Goal: Task Accomplishment & Management: Manage account settings

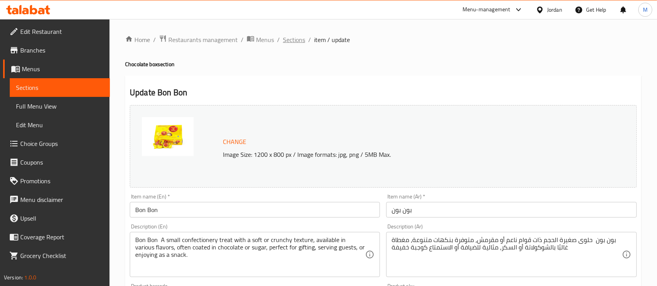
click at [300, 40] on span "Sections" at bounding box center [294, 39] width 22 height 9
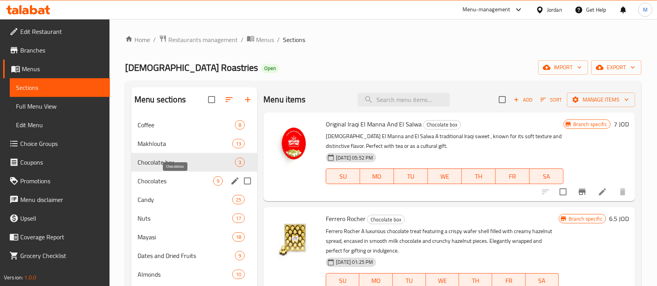
click at [174, 182] on span "Chocolates" at bounding box center [175, 180] width 76 height 9
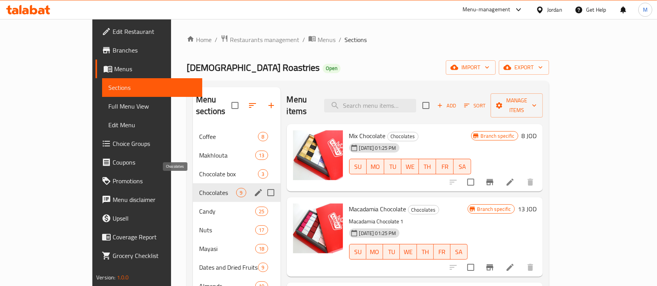
click at [199, 188] on span "Chocolates" at bounding box center [217, 192] width 37 height 9
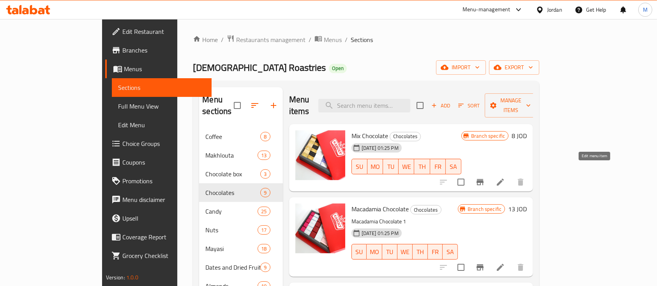
click at [505, 178] on icon at bounding box center [499, 182] width 9 height 9
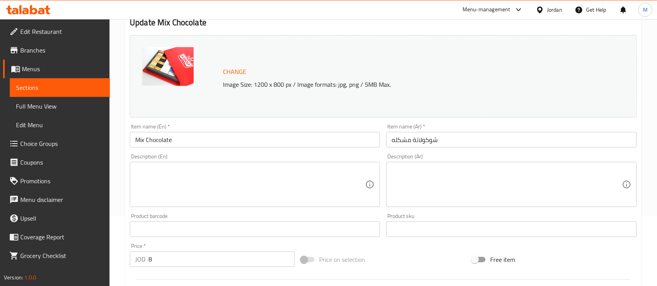
scroll to position [68, 0]
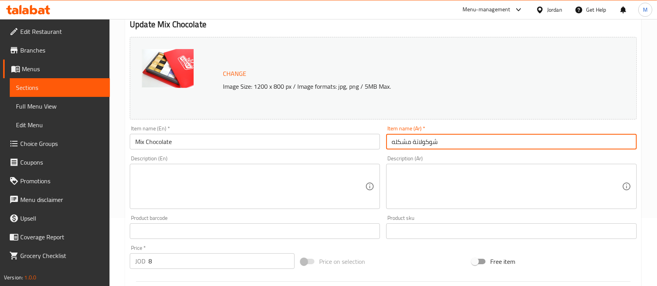
drag, startPoint x: 455, startPoint y: 142, endPoint x: 386, endPoint y: 146, distance: 69.4
click at [386, 146] on div "Item name (Ar)   * شوكولاتة مشكله Item name (Ar) *" at bounding box center [511, 138] width 256 height 30
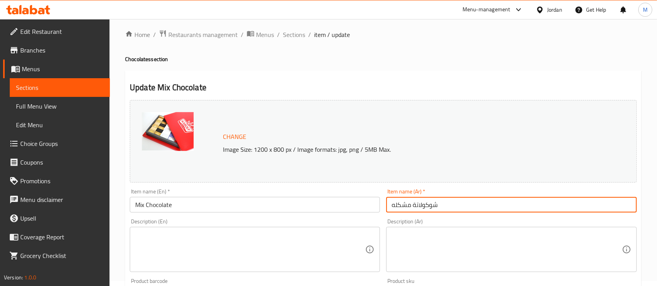
scroll to position [0, 0]
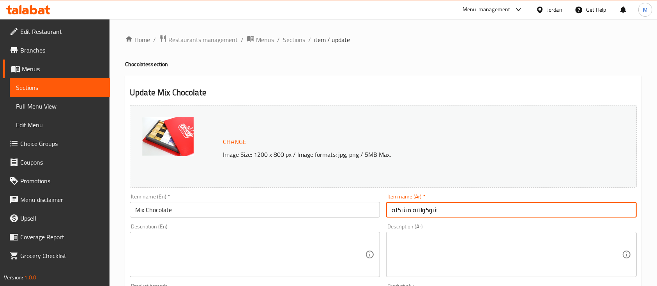
click at [424, 242] on textarea at bounding box center [506, 254] width 230 height 37
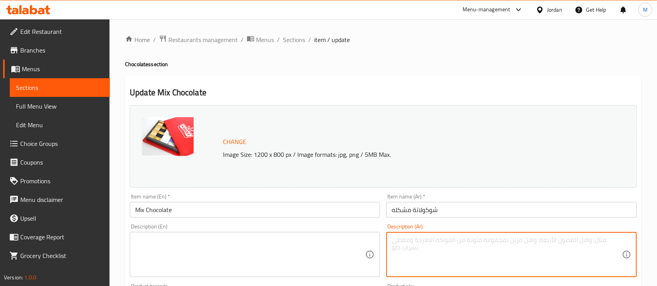
paste textarea "شوكولاتة مشكلة – مجموعة متنوعة من الشوكولاتة بنكهات وحشوات مختلفة مثل البندق، ا…"
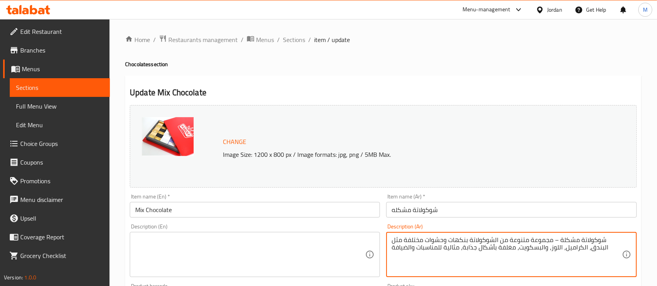
click at [553, 241] on textarea "شوكولاتة مشكلة – مجموعة متنوعة من الشوكولاتة بنكهات وحشوات مختلفة مثل البندق، ا…" at bounding box center [506, 254] width 230 height 37
drag, startPoint x: 420, startPoint y: 241, endPoint x: 528, endPoint y: 261, distance: 110.1
click at [520, 254] on textarea "شوكولاتة مشكلة مجموعة متنوعة من الشوكولاتة بنكهات وحشوات مختلفة مثل البندق، الك…" at bounding box center [506, 254] width 230 height 37
click at [515, 253] on textarea "شوكولاتة مشكلة مجموعة متنوعة من الشوكولاتة بنكهات وحشوات مختلفة ، مغلفة بأشكال …" at bounding box center [506, 254] width 230 height 37
click at [433, 258] on textarea "شوكولاتة مشكلة مجموعة متنوعة من الشوكولاتة بنكهات وحشوات مختلفة ، مغلفة بأشكال …" at bounding box center [506, 254] width 230 height 37
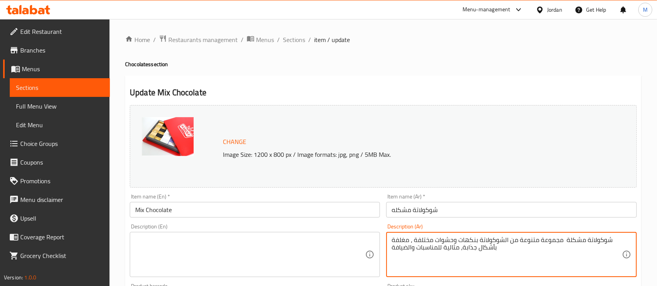
type textarea "شوكولاتة مشكلة مجموعة متنوعة من الشوكولاتة بنكهات وحشوات مختلفة ، مغلفة بأشكال …"
click at [284, 254] on textarea at bounding box center [250, 254] width 230 height 37
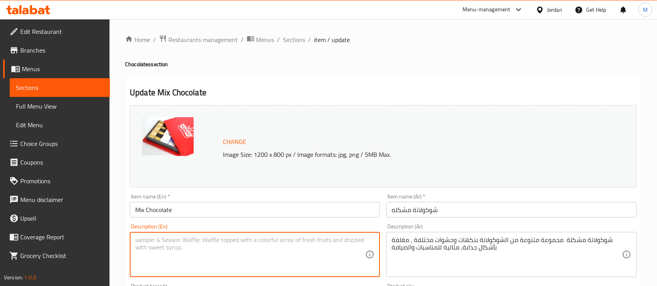
paste textarea "Assorted Chocolate – A delightful mix of chocolates with various flavors and fi…"
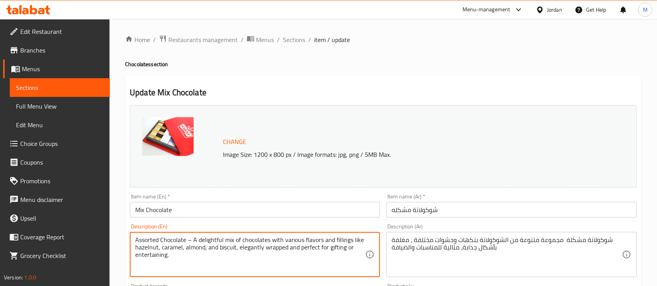
click at [189, 239] on textarea "Assorted Chocolate – A delightful mix of chocolates with various flavors and fi…" at bounding box center [250, 254] width 230 height 37
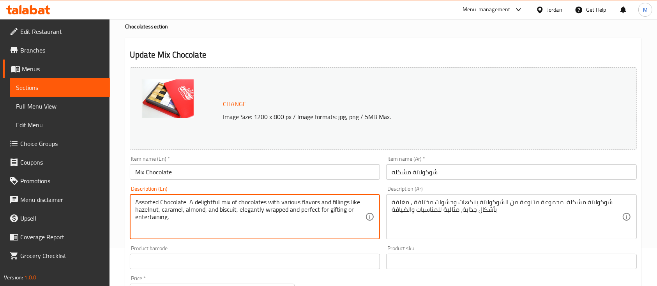
scroll to position [19, 0]
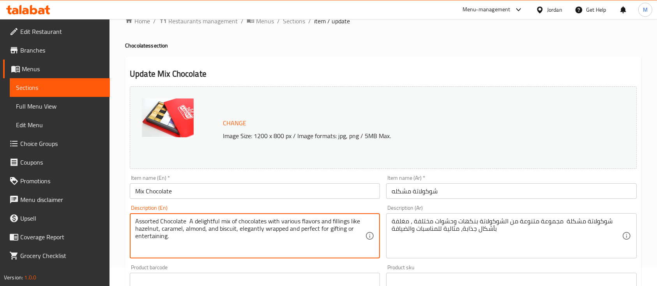
drag, startPoint x: 220, startPoint y: 222, endPoint x: 235, endPoint y: 222, distance: 14.8
click at [235, 222] on textarea "Assorted Chocolate A delightful mix of chocolates with various flavors and fill…" at bounding box center [250, 236] width 230 height 37
click at [246, 223] on textarea "Assorted Chocolate A delightful mix of chocolates with various flavors and fill…" at bounding box center [250, 236] width 230 height 37
drag, startPoint x: 349, startPoint y: 223, endPoint x: 234, endPoint y: 231, distance: 114.8
click at [234, 231] on textarea "Assorted Chocolate A delightful mix of chocolates with various flavors and fill…" at bounding box center [250, 236] width 230 height 37
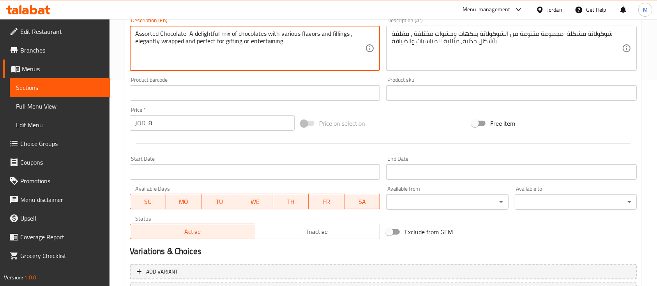
scroll to position [275, 0]
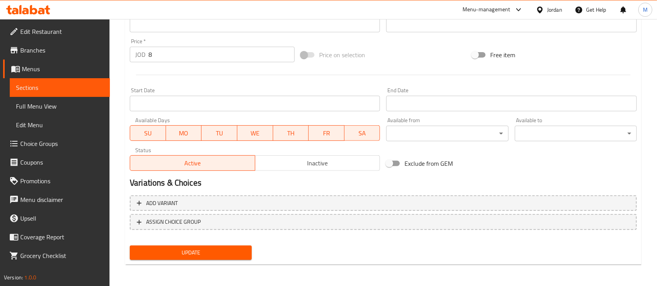
type textarea "Assorted Chocolate A delightful mix of chocolates with various flavors and fill…"
click at [236, 251] on span "Update" at bounding box center [190, 253] width 109 height 10
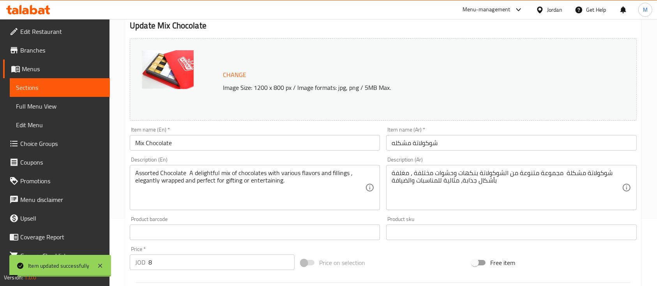
scroll to position [0, 0]
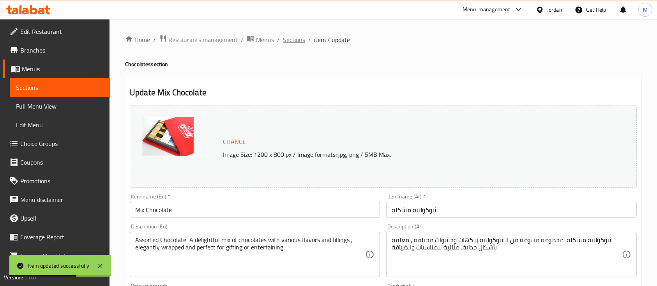
click at [297, 41] on span "Sections" at bounding box center [294, 39] width 22 height 9
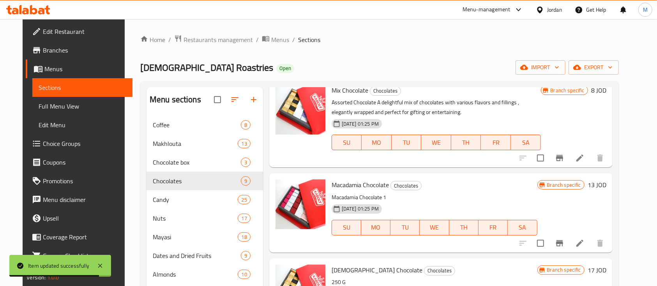
scroll to position [34, 0]
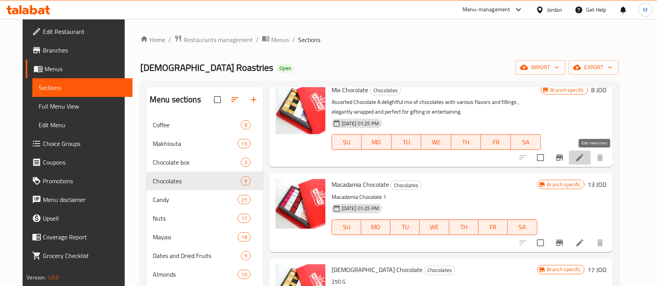
click at [584, 161] on icon at bounding box center [579, 157] width 9 height 9
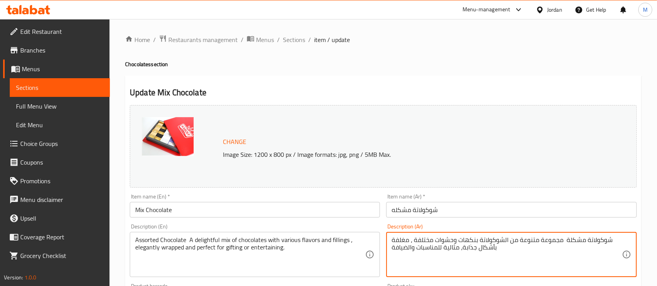
click at [441, 241] on textarea "شوكولاتة مشكلة مجموعة متنوعة من الشوكولاتة بنكهات وحشوات مختلفة ، مغلفة بأشكال …" at bounding box center [506, 254] width 230 height 37
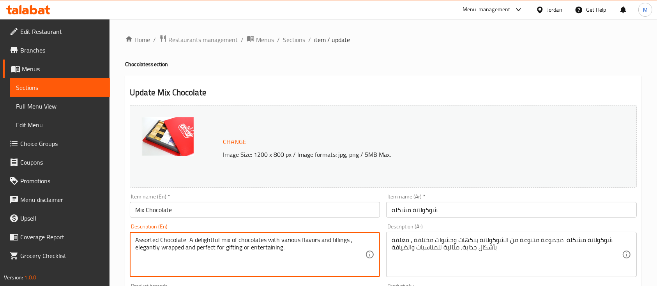
click at [284, 239] on textarea "Assorted Chocolate A delightful mix of chocolates with various flavors and fill…" at bounding box center [250, 254] width 230 height 37
click at [296, 38] on span "Sections" at bounding box center [294, 39] width 22 height 9
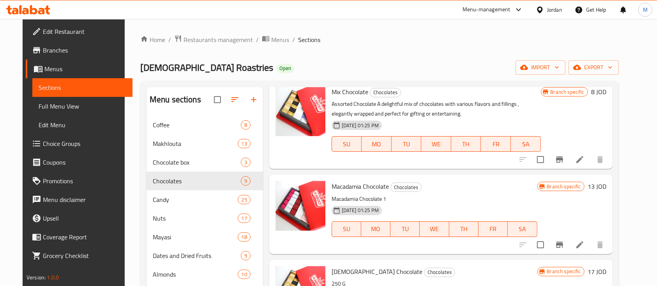
scroll to position [52, 0]
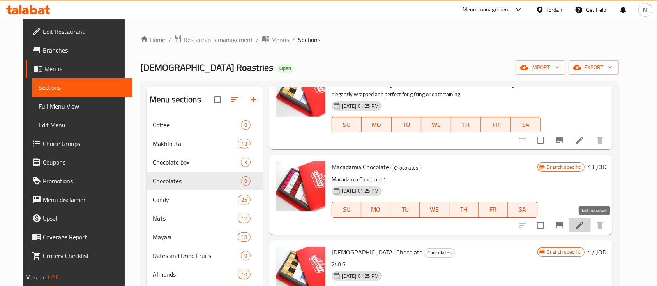
click at [584, 222] on icon at bounding box center [579, 225] width 9 height 9
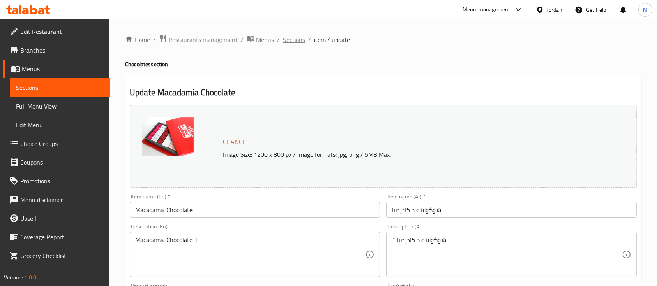
click at [298, 41] on span "Sections" at bounding box center [294, 39] width 22 height 9
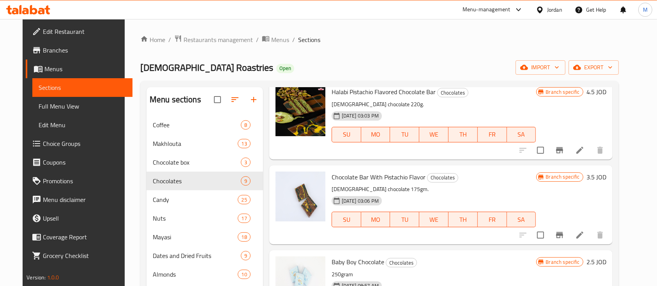
scroll to position [508, 0]
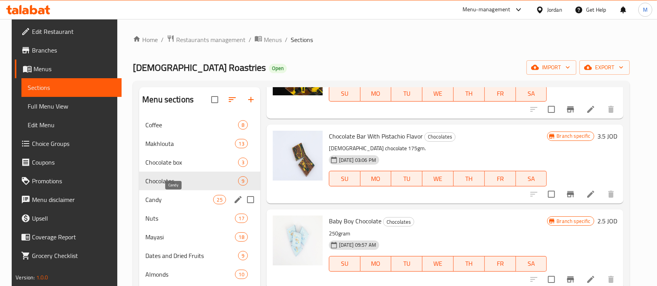
click at [181, 196] on span "Candy" at bounding box center [179, 199] width 68 height 9
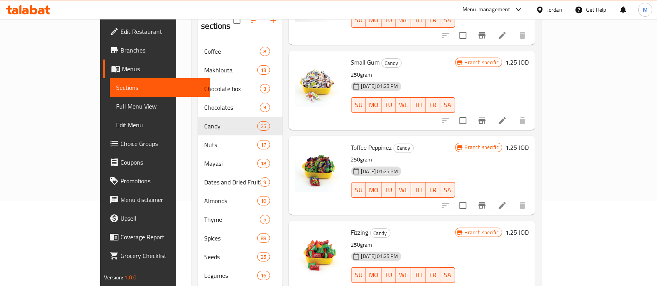
scroll to position [104, 0]
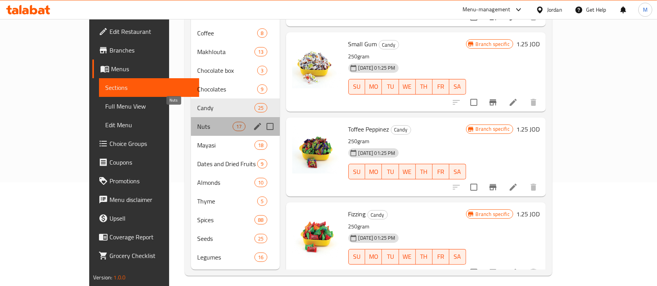
click at [197, 122] on span "Nuts" at bounding box center [214, 126] width 35 height 9
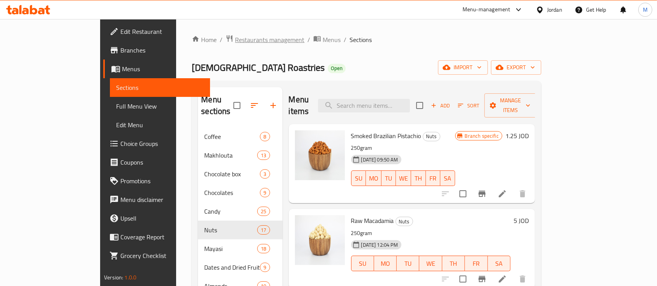
click at [235, 39] on span "Restaurants management" at bounding box center [269, 39] width 69 height 9
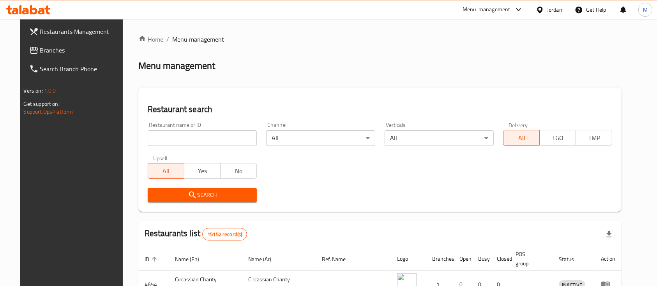
click at [151, 134] on input "search" at bounding box center [202, 138] width 109 height 16
paste input "620262"
type input "620262"
click button "Search" at bounding box center [202, 195] width 109 height 14
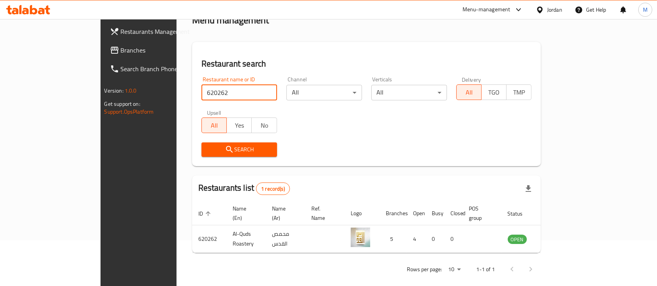
scroll to position [45, 0]
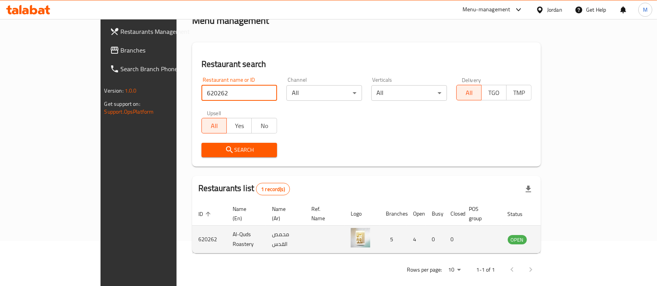
click at [557, 237] on icon "enhanced table" at bounding box center [553, 240] width 9 height 7
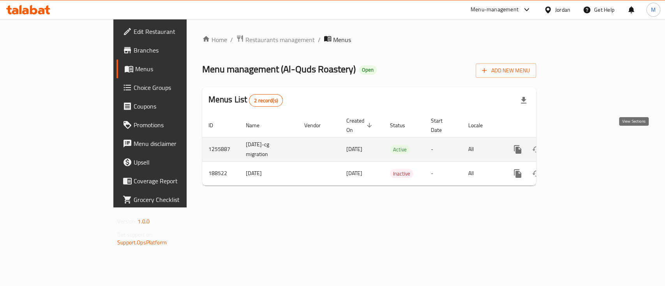
click at [577, 146] on icon "enhanced table" at bounding box center [573, 149] width 7 height 7
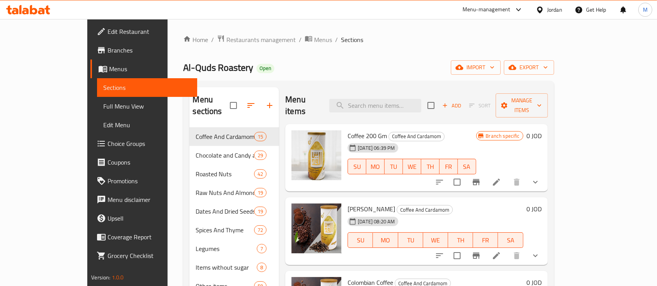
click at [183, 65] on span "Al-Quds Roastery" at bounding box center [218, 68] width 70 height 18
copy span "Al-Quds Roastery"
click at [507, 175] on li at bounding box center [496, 182] width 22 height 14
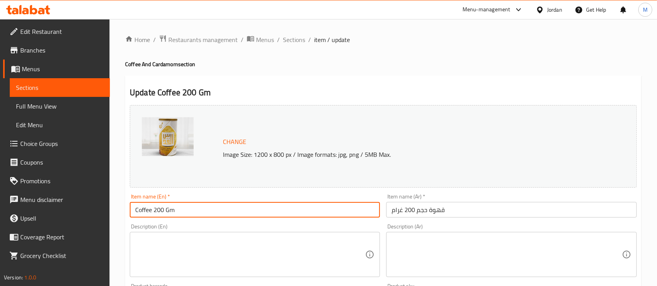
drag, startPoint x: 134, startPoint y: 211, endPoint x: 151, endPoint y: 211, distance: 17.9
click at [151, 211] on input "Coffee 200 Gm" at bounding box center [255, 210] width 250 height 16
click at [422, 245] on textarea at bounding box center [506, 254] width 230 height 37
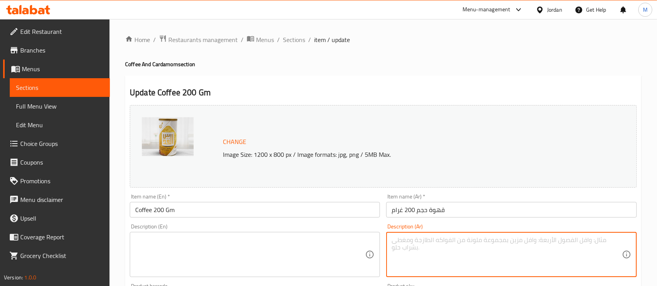
paste textarea "قهوة غنية برائحة ونكهة مميزة، مثالية لبدء يومك أو للاستمتاع بلحظات استرخاء."
type textarea "قهوة غنية برائحة ونكهة مميزة، مثالية لبدء يومك أو للاستمتاع بلحظات استرخاء."
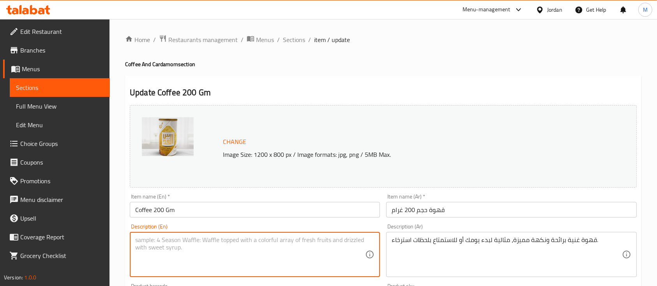
click at [276, 255] on textarea at bounding box center [250, 254] width 230 height 37
paste textarea "Rich and aromatic coffee, perfect to start your day or enjoy relaxing moments"
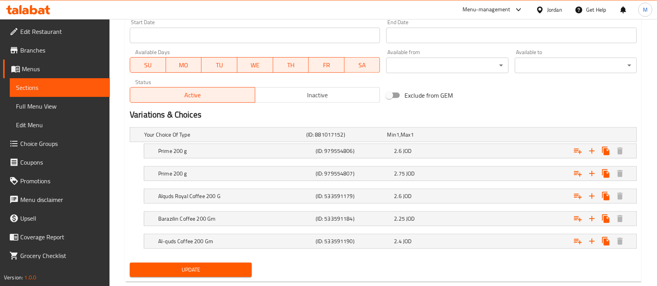
scroll to position [360, 0]
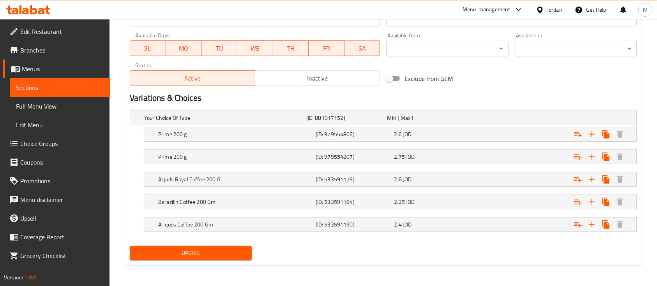
type textarea "Rich and aromatic coffee, perfect to start your day or enjoy relaxing moments"
click at [240, 248] on span "Update" at bounding box center [190, 253] width 109 height 10
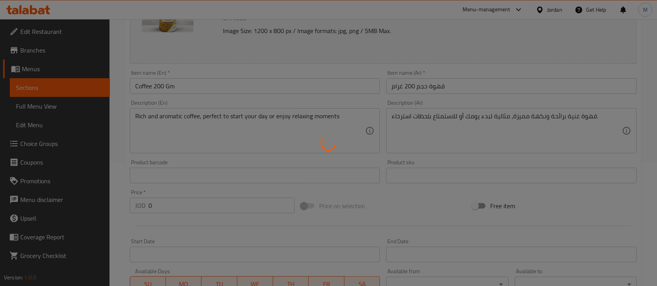
scroll to position [0, 0]
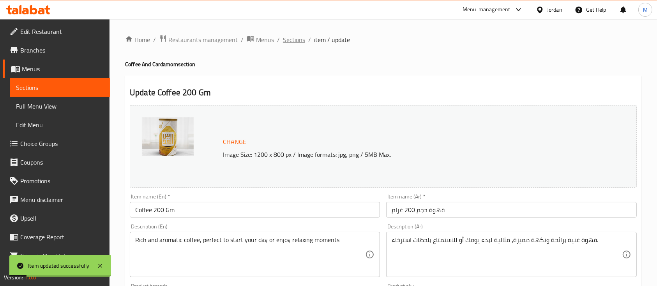
click at [297, 43] on span "Sections" at bounding box center [294, 39] width 22 height 9
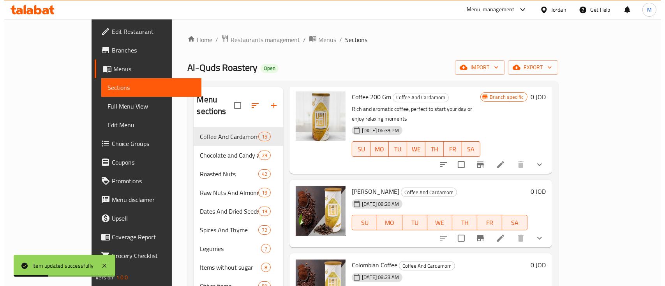
scroll to position [52, 0]
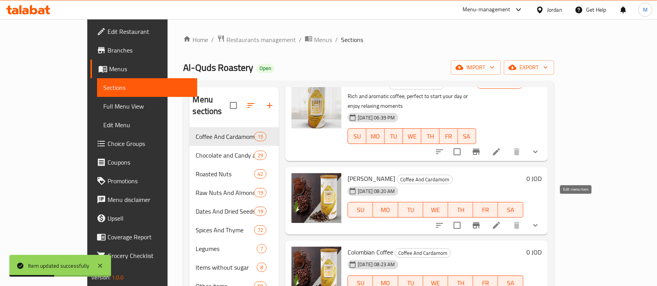
click at [501, 221] on icon at bounding box center [495, 225] width 9 height 9
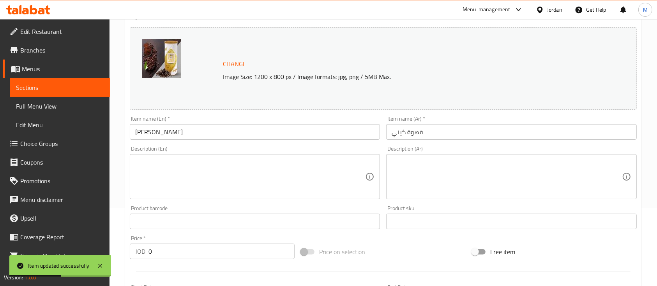
scroll to position [104, 0]
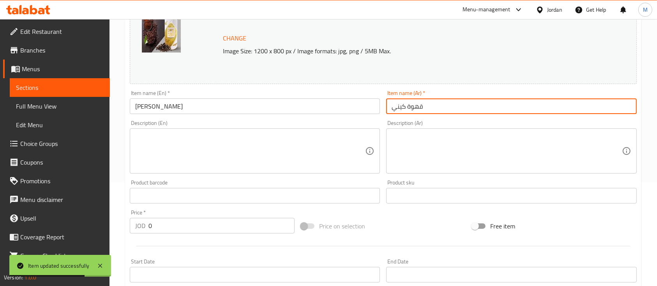
drag, startPoint x: 414, startPoint y: 107, endPoint x: 383, endPoint y: 107, distance: 30.4
click at [383, 107] on div "Item name (Ar)   * قهوة كيني Item name (Ar) *" at bounding box center [511, 102] width 256 height 30
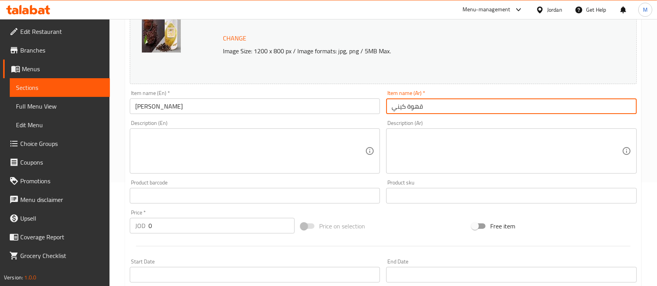
click at [420, 134] on textarea at bounding box center [506, 151] width 230 height 37
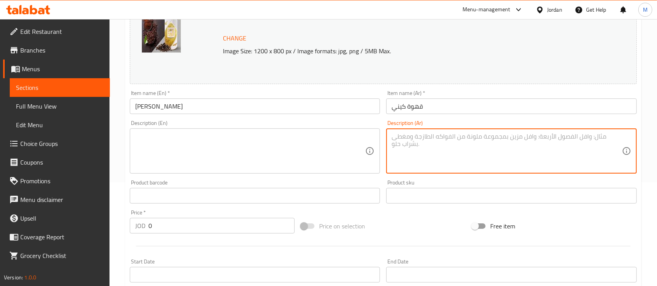
paste textarea "تُعد من أفضل أنواع القهوة في العالم، وتناسب محبي القهوة القوية والمعقدة."
type textarea "تُعد من أفضل أنواع القهوة في العالم، وتناسب محبي القهوة القوية والمعقدة."
click at [325, 142] on textarea at bounding box center [250, 151] width 230 height 37
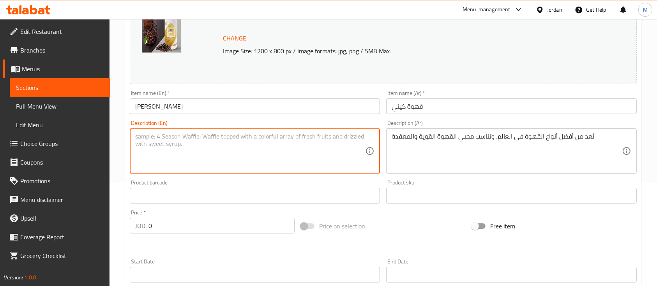
paste textarea "Known as one of the finest coffees in the world, perfect for those who apprecia…"
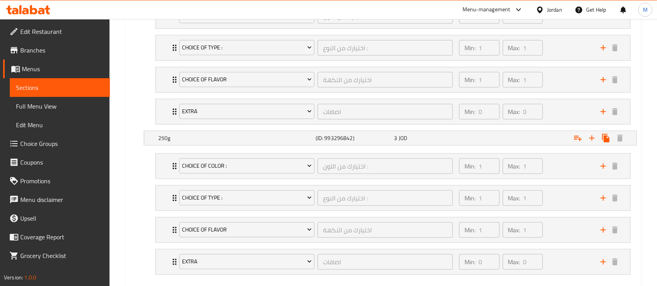
scroll to position [697, 0]
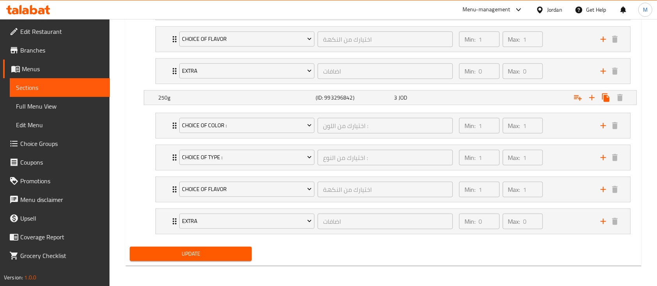
type textarea "Known as one of the finest coffees in the world, perfect for those who apprecia…"
click at [181, 249] on span "Update" at bounding box center [190, 254] width 109 height 10
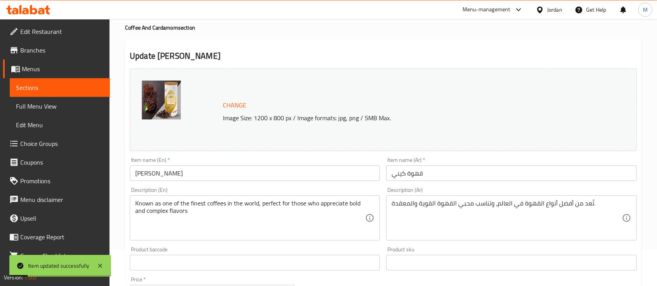
scroll to position [0, 0]
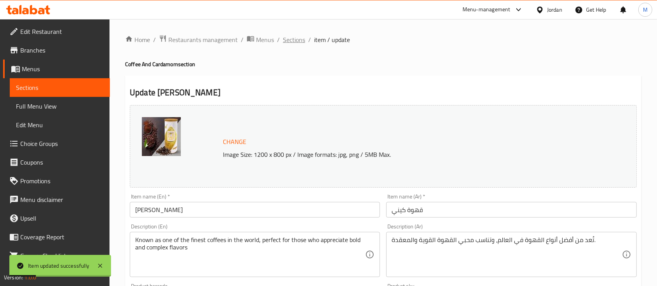
click at [302, 39] on span "Sections" at bounding box center [294, 39] width 22 height 9
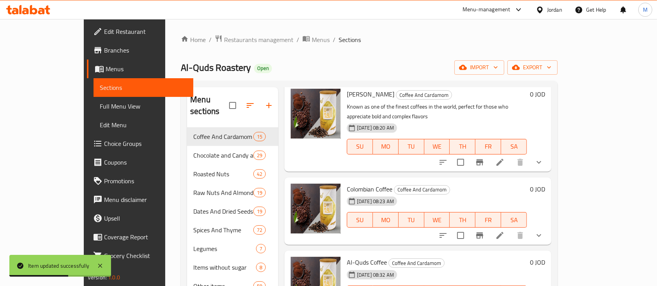
scroll to position [156, 0]
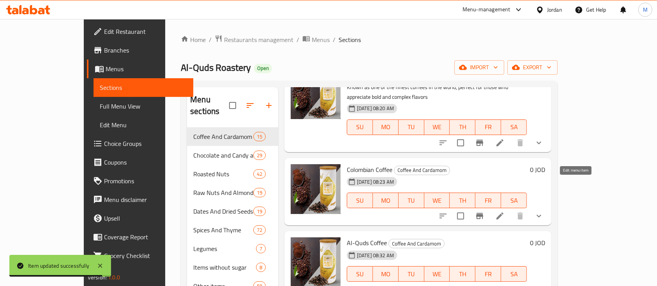
click at [504, 211] on icon at bounding box center [499, 215] width 9 height 9
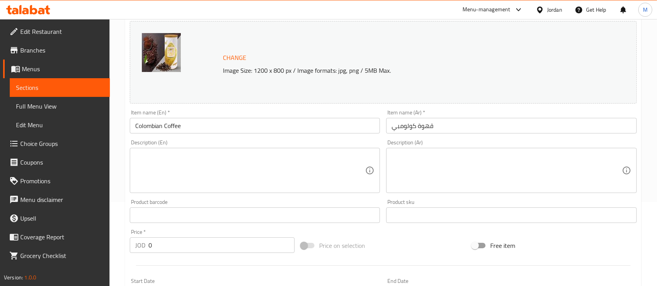
scroll to position [104, 0]
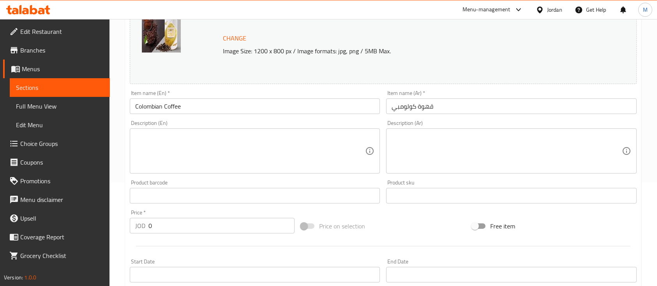
click at [242, 141] on textarea at bounding box center [250, 151] width 230 height 37
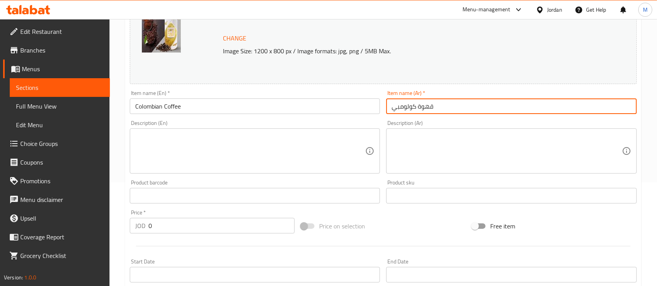
drag, startPoint x: 458, startPoint y: 109, endPoint x: 389, endPoint y: 109, distance: 68.9
click at [389, 109] on input "قهوة كولومبي" at bounding box center [511, 107] width 250 height 16
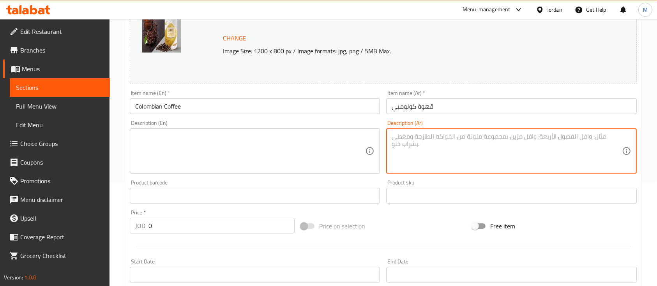
click at [472, 146] on textarea at bounding box center [506, 151] width 230 height 37
paste textarea "قهوة كولومبية عالية الجودة بطعم ناعم ومتوازن"
paste textarea "مثالية لعشاق القهوة ذات القوام المتوسط والحموضة المعتدلة."
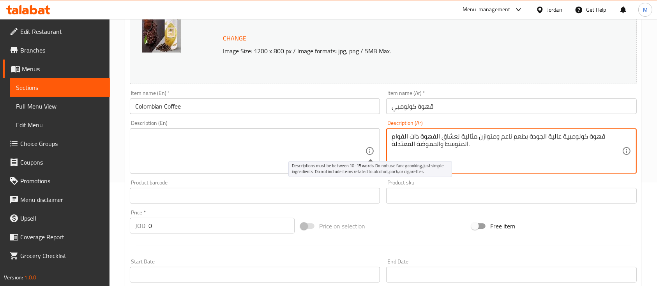
type textarea "قهوة كولومبية عالية الجودة بطعم ناعم ومتوازن,مثالية لعشاق القهوة ذات القوام الم…"
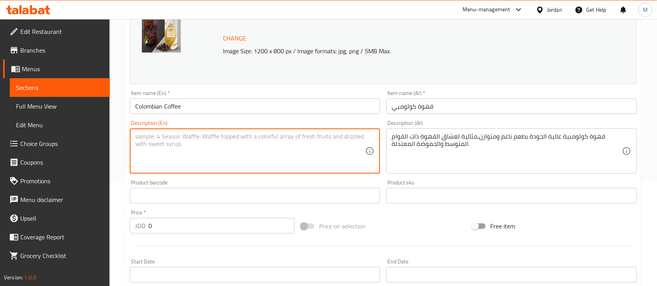
click at [352, 145] on textarea at bounding box center [250, 151] width 230 height 37
paste textarea "High-quality Colombian coffee with a smooth and balanced flavor,"
paste textarea "Ideal for those who enjoy medium-bodied coffee with moderate acidity"
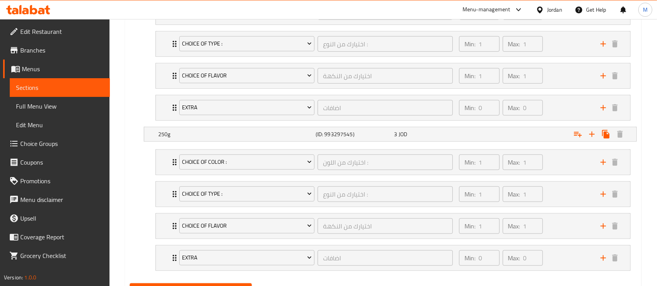
scroll to position [697, 0]
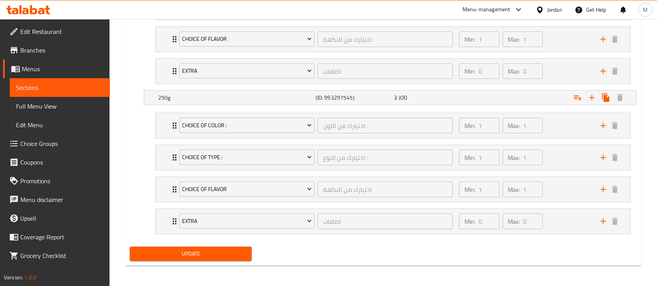
type textarea "High-quality Colombian coffee with a smooth and balanced flavor,Ideal for those…"
click at [167, 258] on button "Update" at bounding box center [191, 254] width 122 height 14
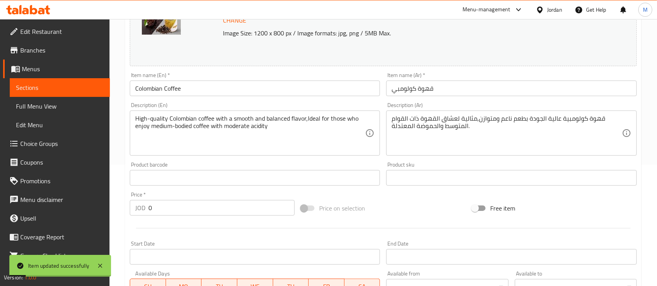
scroll to position [0, 0]
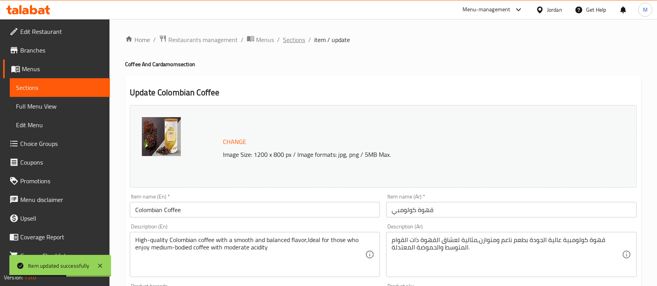
click at [291, 40] on span "Sections" at bounding box center [294, 39] width 22 height 9
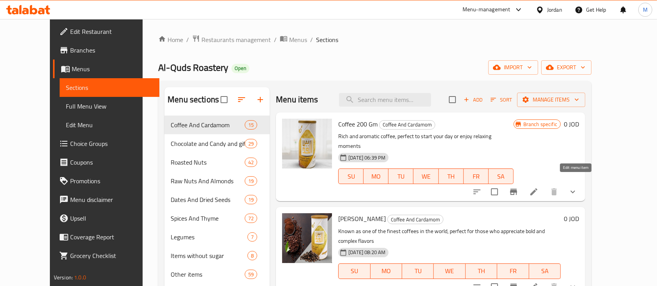
click at [538, 187] on icon at bounding box center [533, 191] width 9 height 9
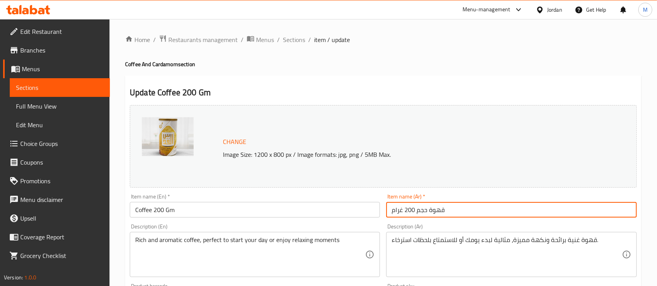
click at [451, 208] on input "قهوة حجم 200 غرام" at bounding box center [511, 210] width 250 height 16
click at [464, 231] on div "Description (Ar) قهوة غنية برائحة ونكهة مميزة، مثالية لبدء يومك أو للاستمتاع بل…" at bounding box center [511, 250] width 250 height 53
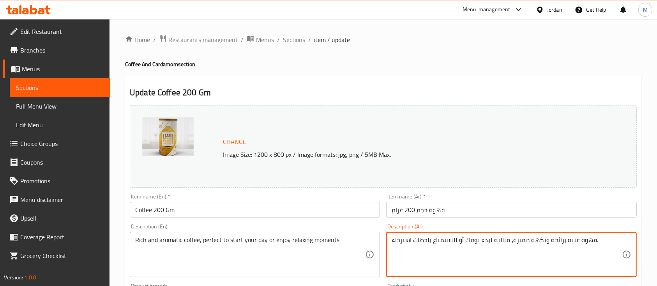
click at [464, 238] on textarea "قهوة غنية برائحة ونكهة مميزة، مثالية لبدء يومك أو للاستمتاع بلحظات استرخاء." at bounding box center [506, 254] width 230 height 37
click at [323, 234] on div "Rich and aromatic coffee, perfect to start your day or enjoy relaxing moments D…" at bounding box center [255, 254] width 250 height 45
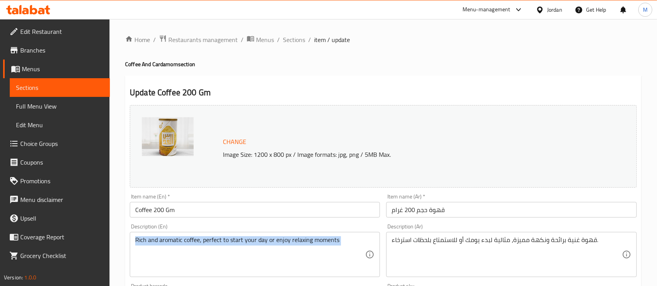
click at [323, 234] on div "Rich and aromatic coffee, perfect to start your day or enjoy relaxing moments D…" at bounding box center [255, 254] width 250 height 45
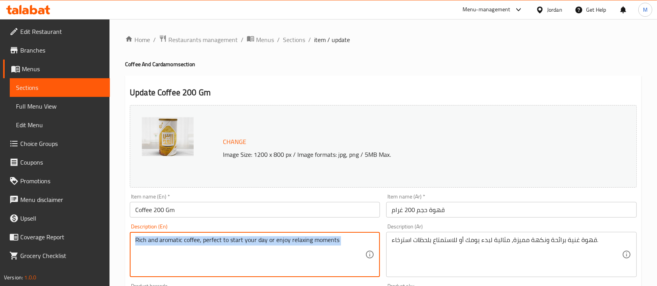
click at [323, 234] on div "Rich and aromatic coffee, perfect to start your day or enjoy relaxing moments D…" at bounding box center [255, 254] width 250 height 45
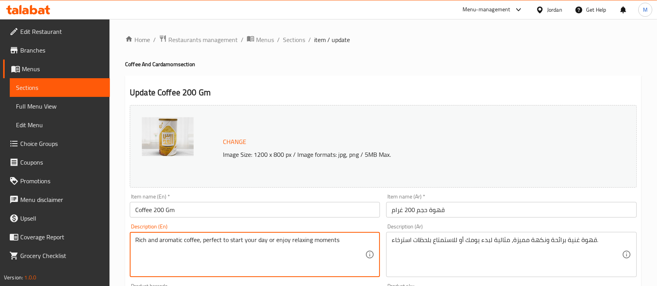
click at [327, 236] on textarea "Rich and aromatic coffee, perfect to start your day or enjoy relaxing moments" at bounding box center [250, 254] width 230 height 37
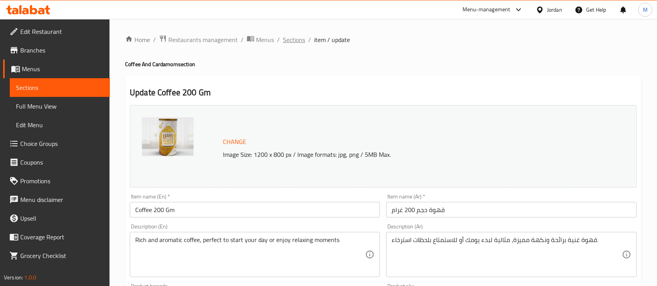
click at [291, 38] on span "Sections" at bounding box center [294, 39] width 22 height 9
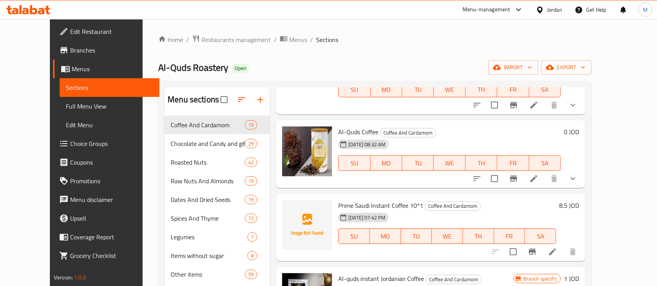
scroll to position [259, 0]
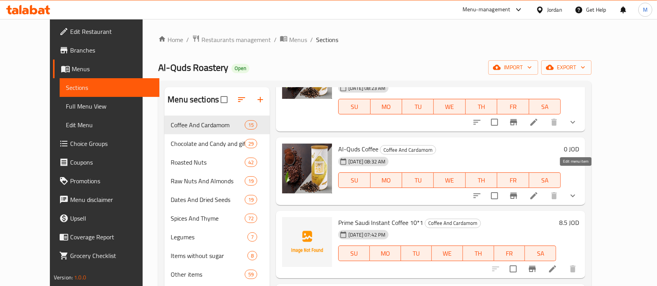
click at [537, 192] on icon at bounding box center [533, 195] width 7 height 7
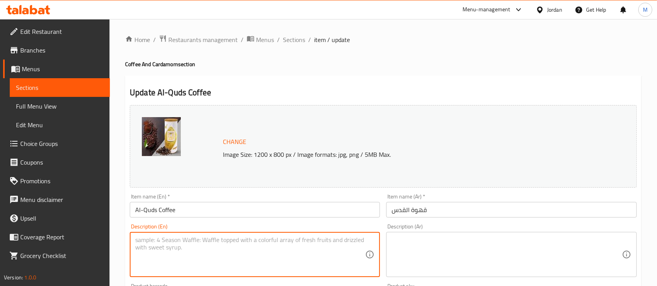
click at [270, 241] on textarea at bounding box center [250, 254] width 230 height 37
paste textarea "Rich and aromatic coffee, perfect to start your day or enjoy relaxing moments"
type textarea "Rich and aromatic coffee, perfect to start your day or enjoy relaxing moments"
click at [488, 240] on textarea at bounding box center [506, 254] width 230 height 37
paste textarea "قهوة غنية برائحة ونكهة مميزة، مثالية لبدء يومك أو للاستمتاع بلحظات استرخاء."
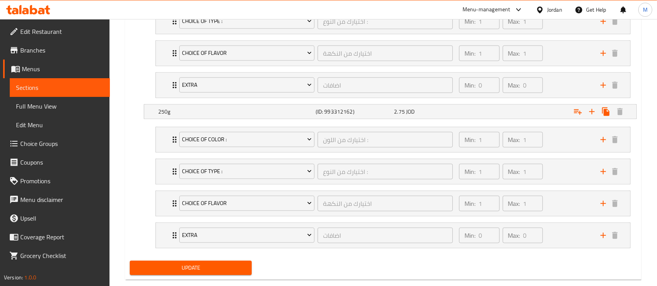
scroll to position [697, 0]
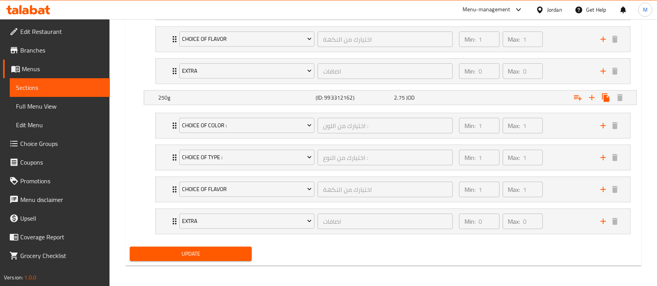
type textarea "قهوة غنية برائحة ونكهة مميزة، مثالية لبدء يومك أو للاستمتاع بلحظات استرخاء."
click at [172, 255] on span "Update" at bounding box center [190, 254] width 109 height 10
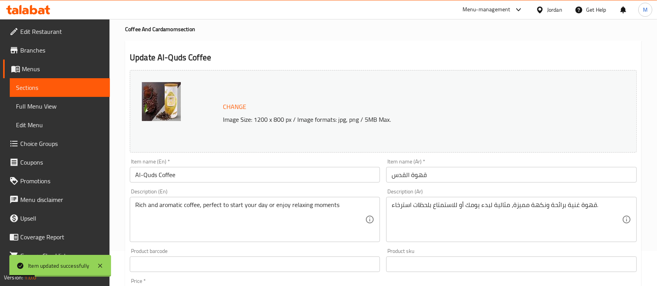
scroll to position [0, 0]
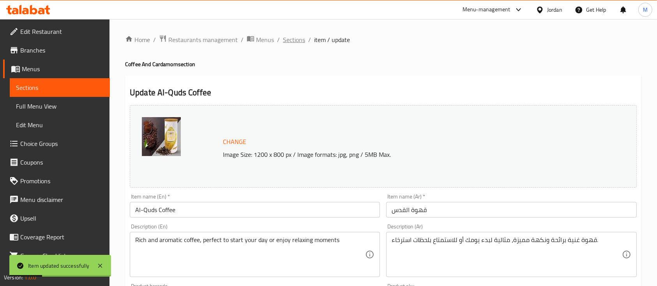
click at [302, 42] on span "Sections" at bounding box center [294, 39] width 22 height 9
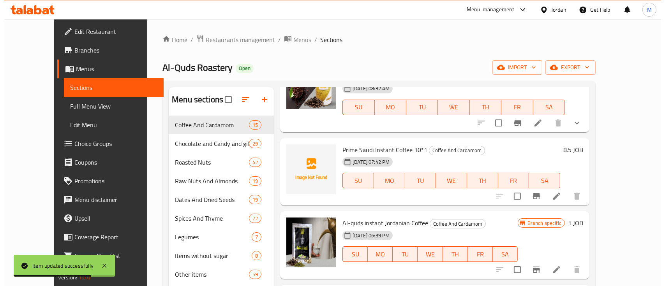
scroll to position [363, 0]
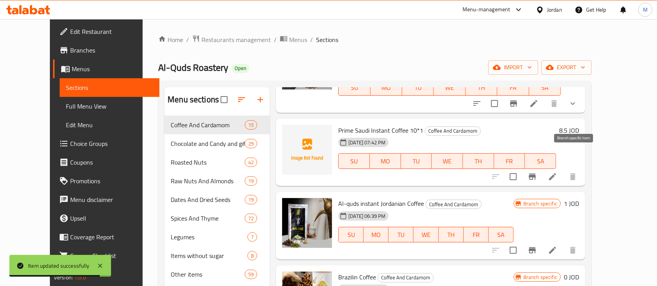
click at [537, 172] on icon "Branch-specific-item" at bounding box center [531, 176] width 9 height 9
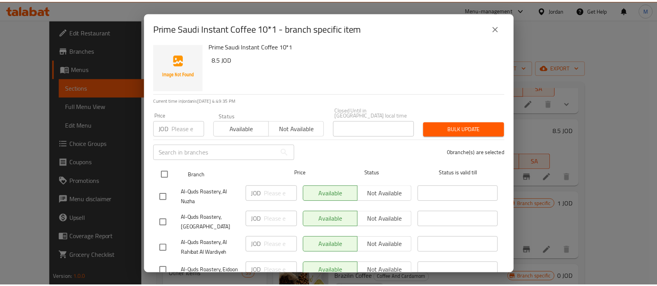
scroll to position [0, 0]
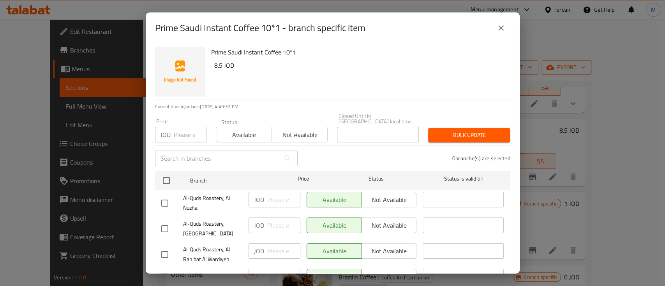
click at [498, 32] on icon "close" at bounding box center [500, 27] width 9 height 9
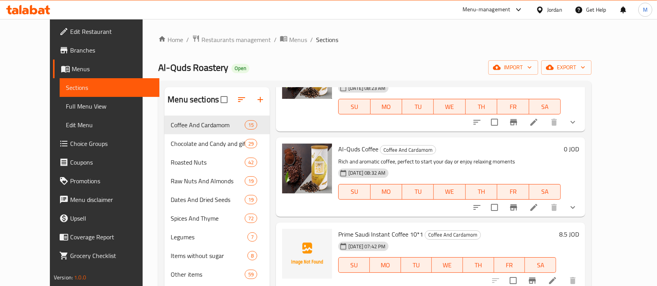
scroll to position [312, 0]
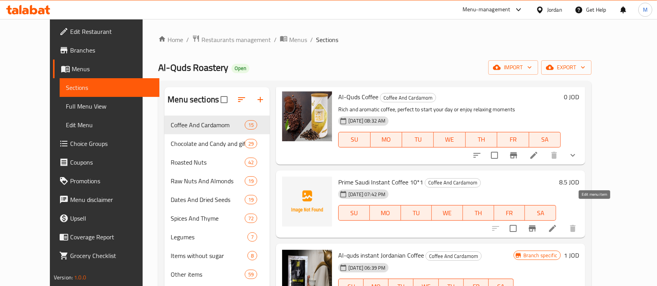
click at [557, 224] on icon at bounding box center [552, 228] width 9 height 9
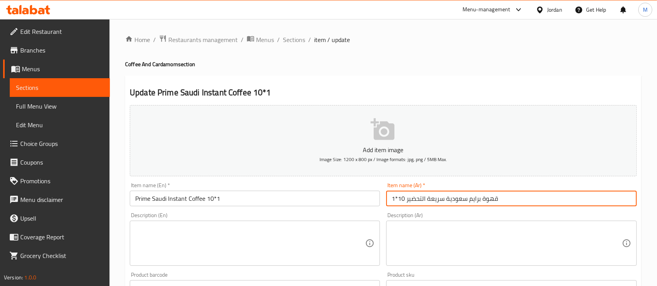
drag, startPoint x: 505, startPoint y: 201, endPoint x: 394, endPoint y: 200, distance: 110.2
click at [394, 200] on input "قهوة برايم سعودية سريعة التحضير 10*1" at bounding box center [511, 199] width 250 height 16
click at [309, 200] on input "Prime Saudi Instant Coffee 10*1" at bounding box center [255, 199] width 250 height 16
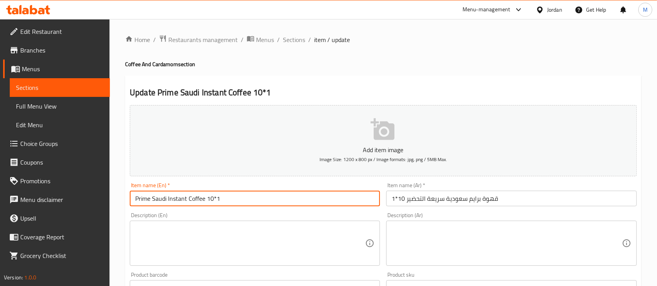
click at [309, 200] on input "Prime Saudi Instant Coffee 10*1" at bounding box center [255, 199] width 250 height 16
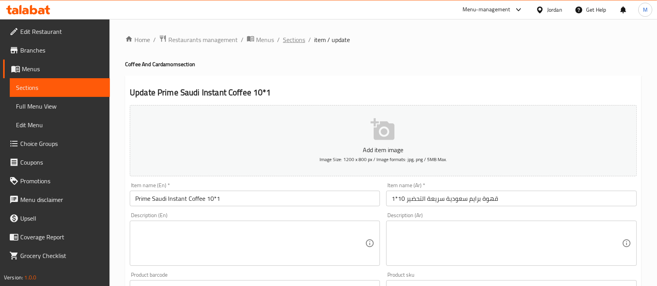
click at [287, 36] on span "Sections" at bounding box center [294, 39] width 22 height 9
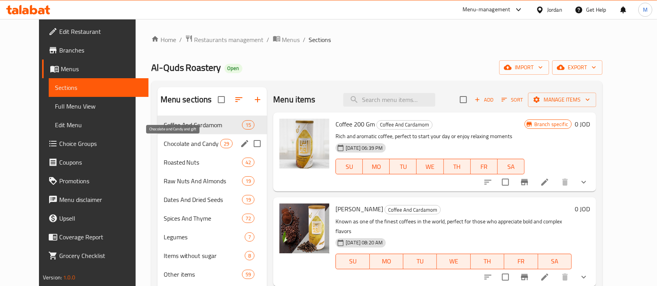
click at [190, 144] on span "Chocolate and Candy and gift" at bounding box center [192, 143] width 56 height 9
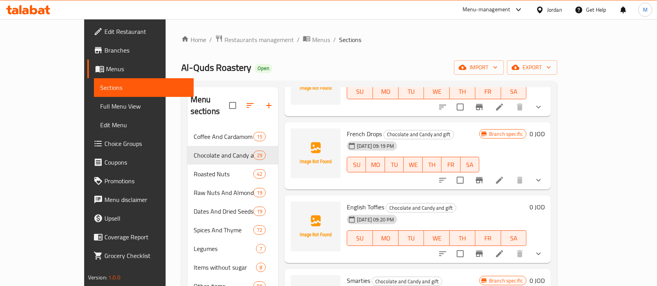
scroll to position [52, 0]
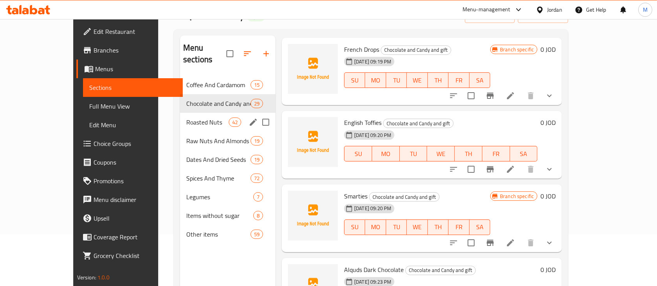
click at [186, 118] on span "Roasted Nuts" at bounding box center [207, 122] width 42 height 9
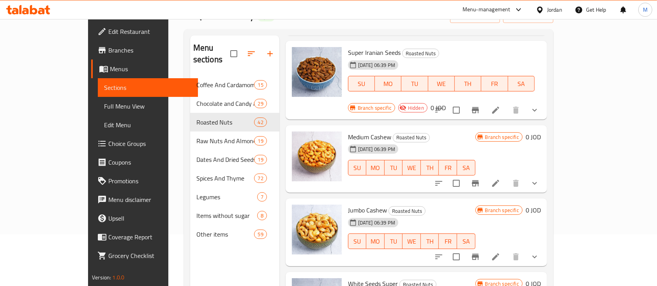
scroll to position [1730, 0]
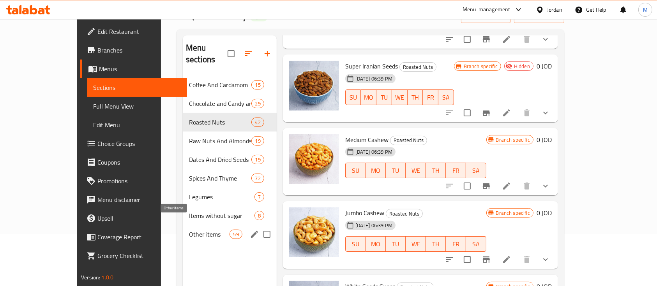
click at [189, 230] on span "Other items" at bounding box center [209, 234] width 41 height 9
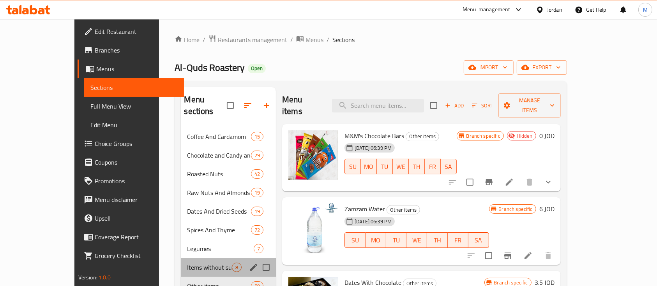
click at [195, 258] on div "Items without sugar 8" at bounding box center [228, 267] width 95 height 19
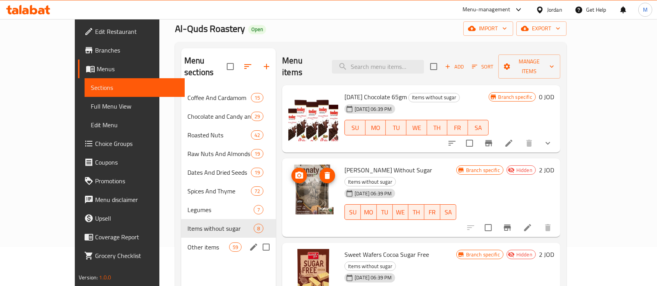
scroll to position [52, 0]
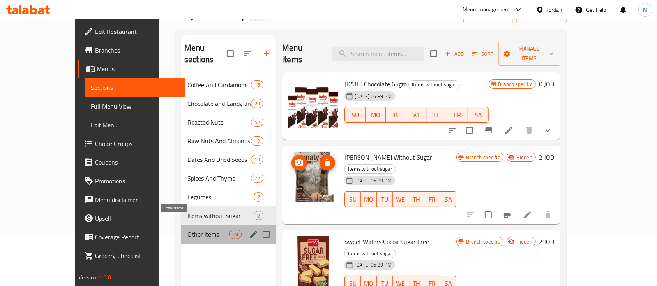
click at [187, 230] on span "Other items" at bounding box center [208, 234] width 42 height 9
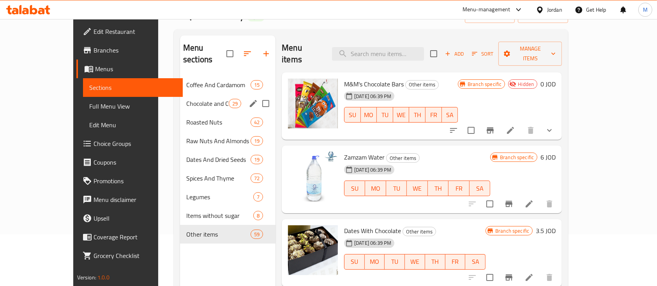
click at [180, 94] on div "Chocolate and Candy and gift 29" at bounding box center [227, 103] width 95 height 19
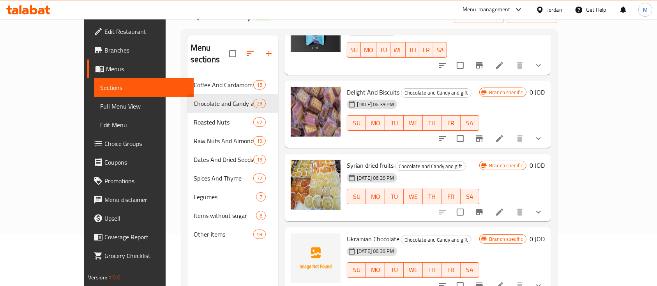
scroll to position [1350, 0]
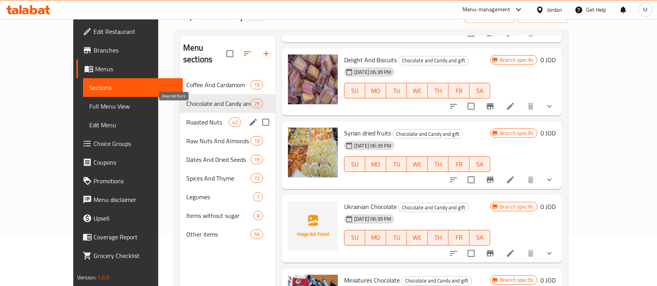
click at [186, 118] on span "Roasted Nuts" at bounding box center [207, 122] width 42 height 9
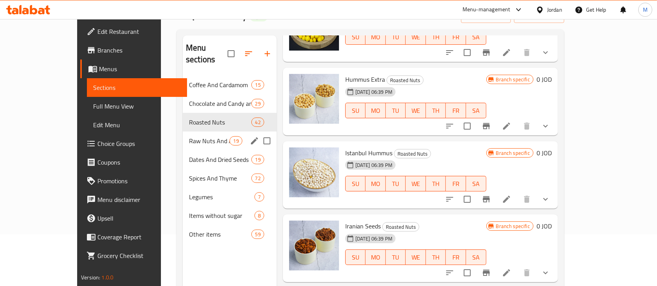
drag, startPoint x: 179, startPoint y: 134, endPoint x: 187, endPoint y: 136, distance: 8.4
click at [183, 134] on div "Raw Nuts And Almonds 19" at bounding box center [230, 141] width 94 height 19
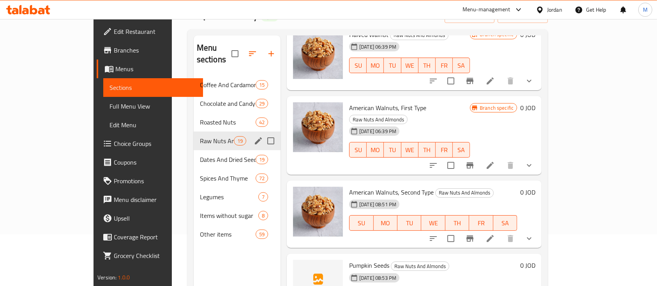
scroll to position [1140, 0]
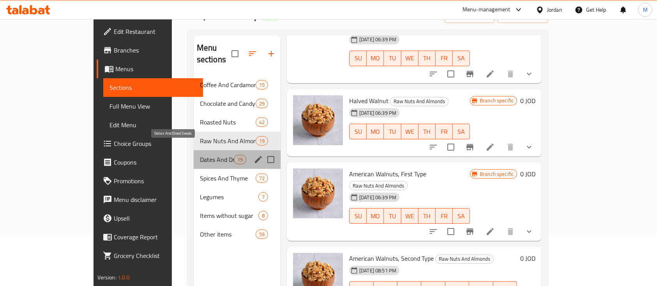
click at [200, 155] on span "Dates And Dried Seeds" at bounding box center [217, 159] width 34 height 9
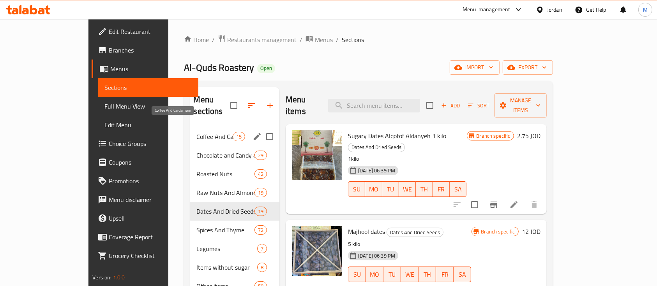
click at [196, 132] on span "Coffee And Cardamom" at bounding box center [214, 136] width 36 height 9
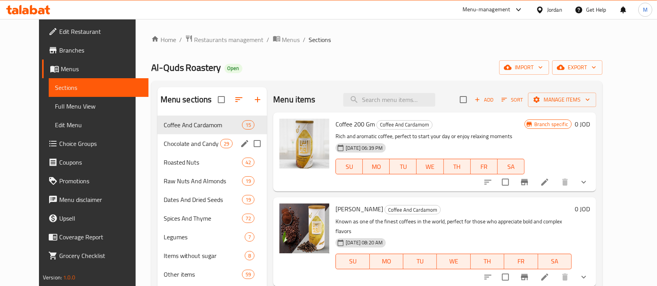
click at [164, 148] on div "Chocolate and Candy and gift 29" at bounding box center [212, 143] width 110 height 19
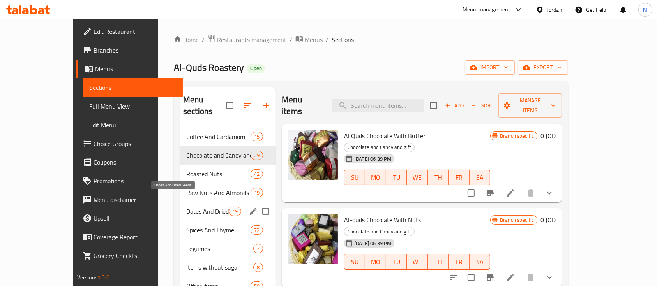
click at [186, 207] on span "Dates And Dried Seeds" at bounding box center [207, 211] width 42 height 9
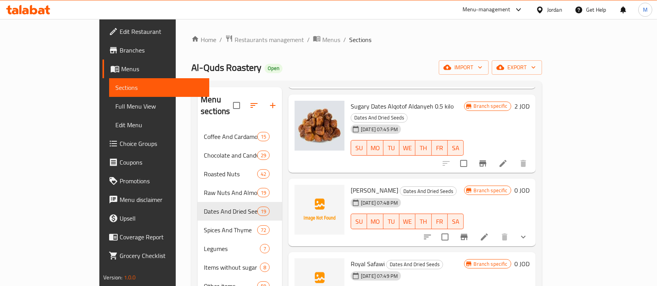
scroll to position [1142, 0]
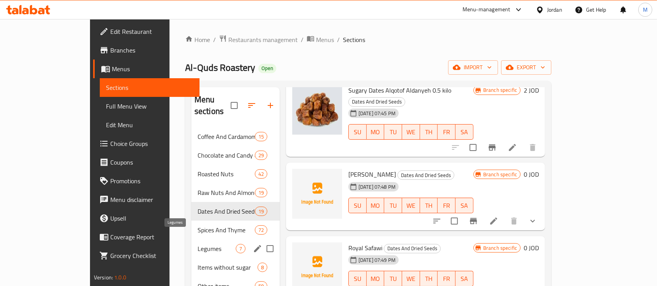
click at [197, 244] on span "Legumes" at bounding box center [216, 248] width 38 height 9
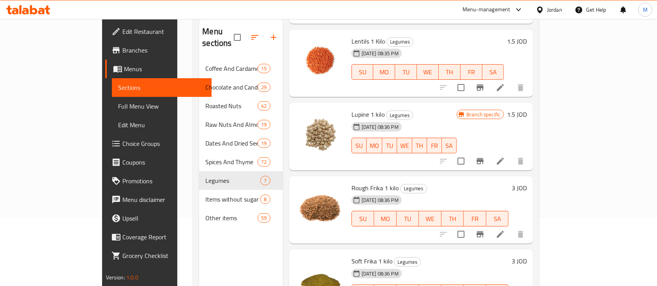
scroll to position [109, 0]
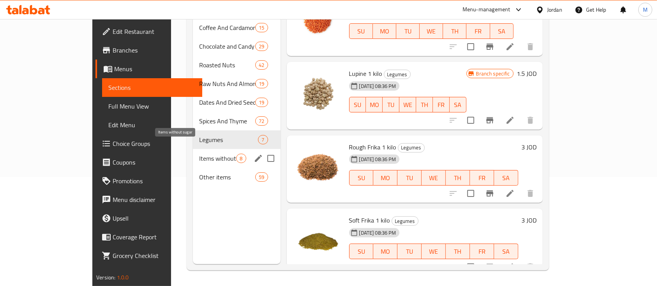
click at [199, 154] on span "Items without sugar" at bounding box center [217, 158] width 37 height 9
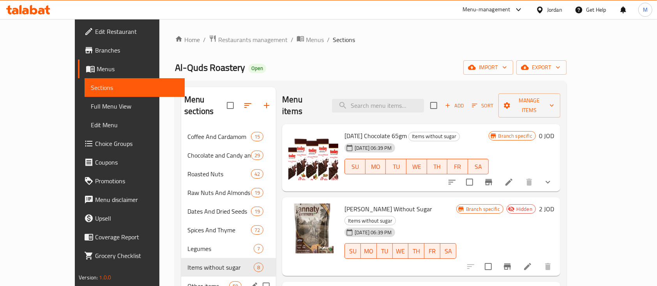
click at [181, 277] on div "Other items 59" at bounding box center [228, 286] width 95 height 19
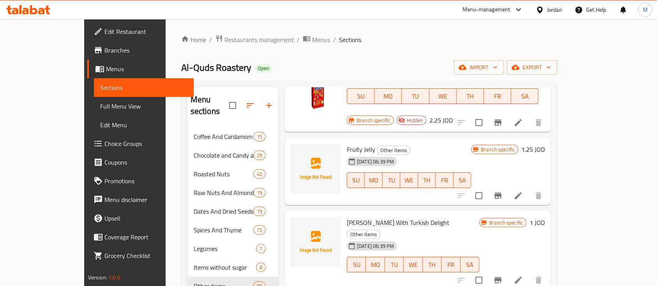
scroll to position [519, 0]
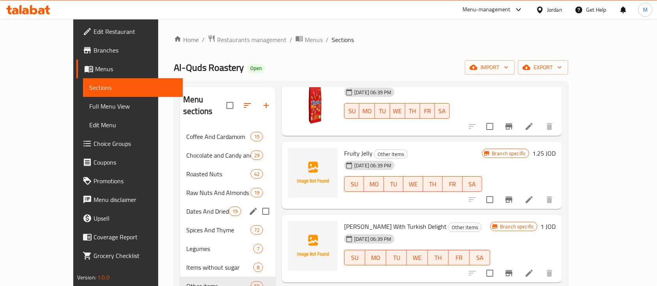
click at [190, 205] on div "Dates And Dried Seeds 19" at bounding box center [227, 211] width 95 height 19
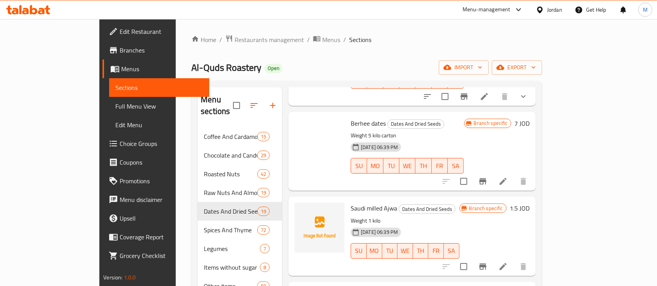
scroll to position [415, 0]
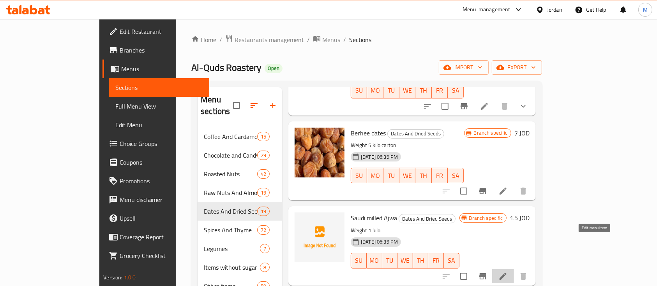
click at [506, 273] on icon at bounding box center [502, 276] width 7 height 7
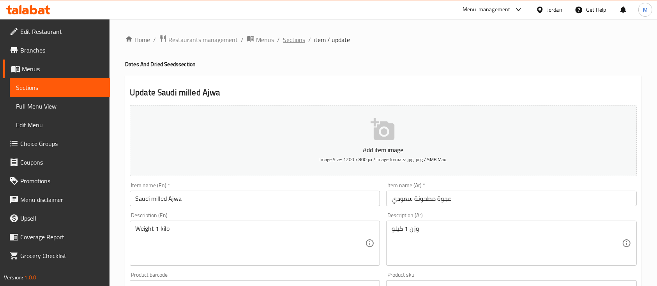
click at [296, 39] on span "Sections" at bounding box center [294, 39] width 22 height 9
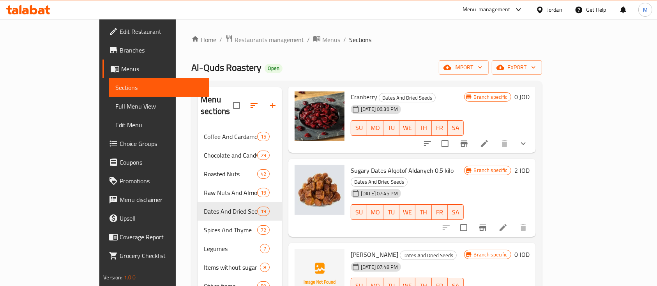
scroll to position [1090, 0]
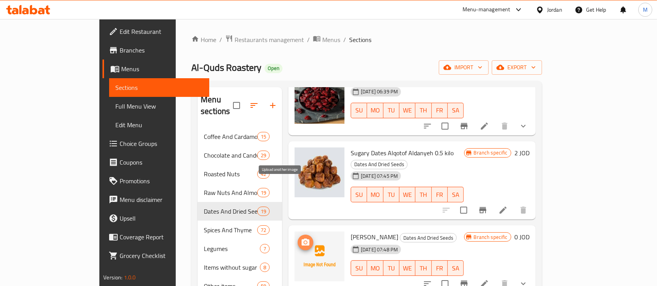
click at [301, 239] on icon "upload picture" at bounding box center [305, 242] width 8 height 7
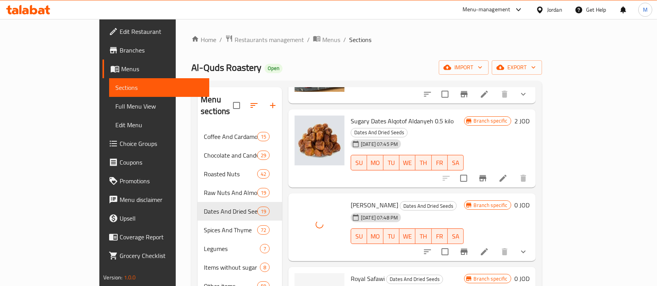
scroll to position [1142, 0]
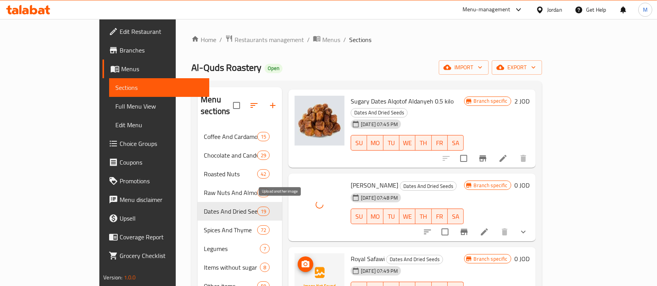
click at [301, 261] on icon "upload picture" at bounding box center [305, 264] width 8 height 7
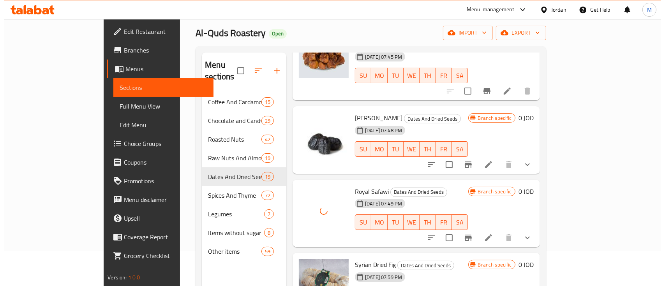
scroll to position [109, 0]
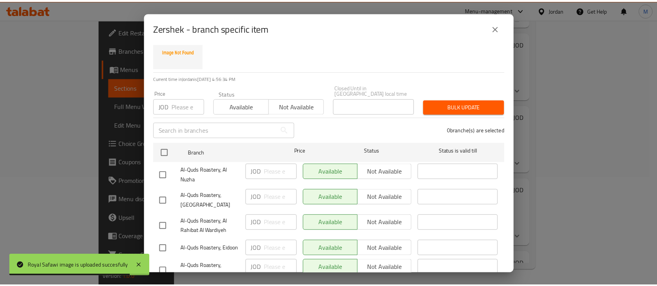
scroll to position [0, 0]
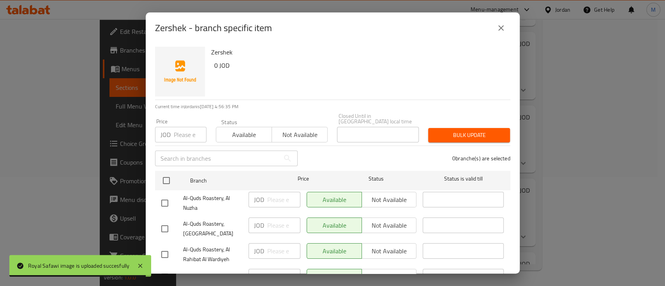
click at [499, 30] on icon "close" at bounding box center [500, 27] width 9 height 9
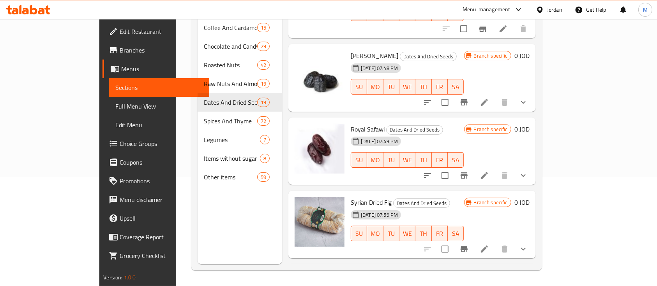
scroll to position [1175, 0]
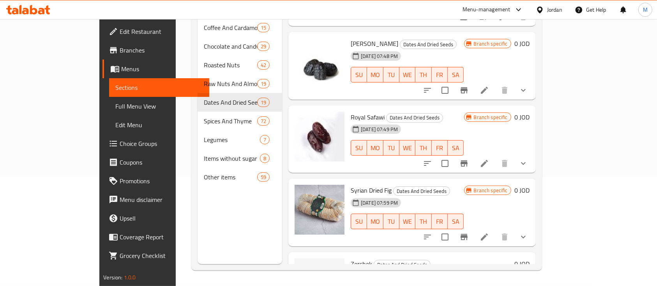
click at [350, 258] on span "Zershek" at bounding box center [360, 264] width 21 height 12
copy h6 "Zershek"
click at [301, 265] on icon "upload picture" at bounding box center [305, 269] width 9 height 9
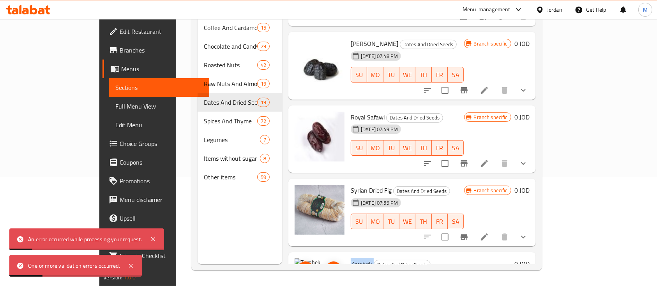
click at [331, 266] on icon "delete image" at bounding box center [333, 269] width 5 height 7
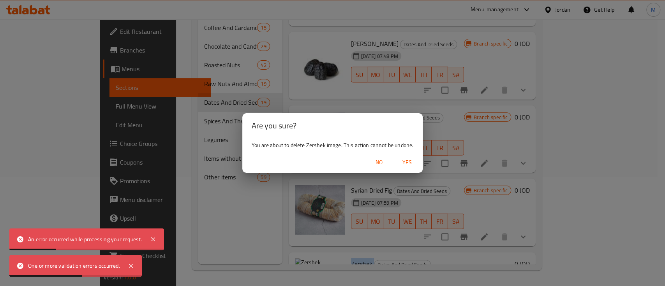
click at [408, 165] on span "Yes" at bounding box center [407, 163] width 19 height 10
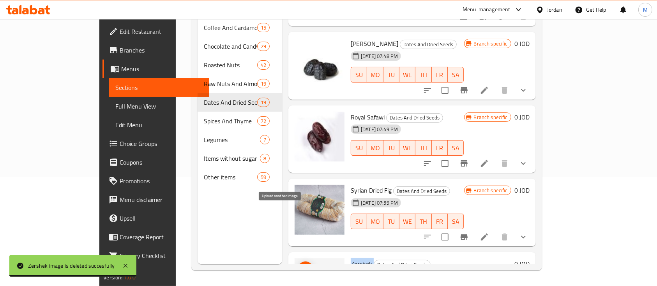
click at [301, 266] on icon "upload picture" at bounding box center [305, 269] width 8 height 7
click at [442, 269] on div "24-05-2025 08:23 PM SU MO TU WE TH FR SA" at bounding box center [430, 290] width 167 height 42
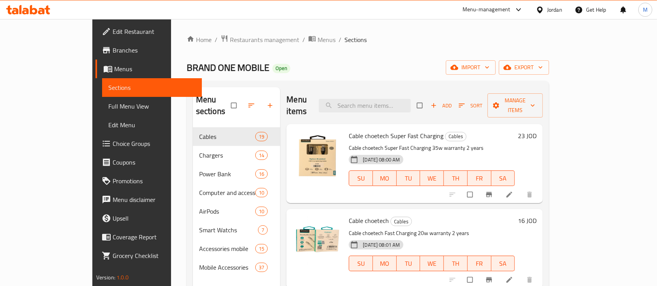
click at [198, 46] on div "Home / Restaurants management / Menus / Sections BRAND ONE MOBILE Open import e…" at bounding box center [368, 207] width 362 height 345
click at [230, 40] on span "Restaurants management" at bounding box center [264, 39] width 69 height 9
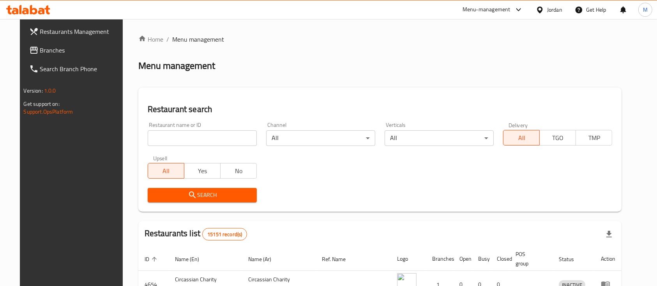
click at [233, 139] on input "search" at bounding box center [202, 138] width 109 height 16
type input "Saeed Al Shami Dairy"
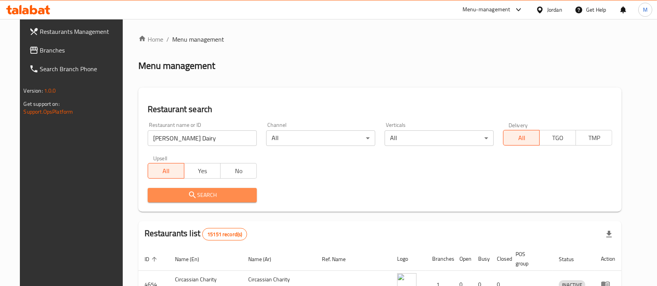
click at [222, 194] on span "Search" at bounding box center [202, 195] width 97 height 10
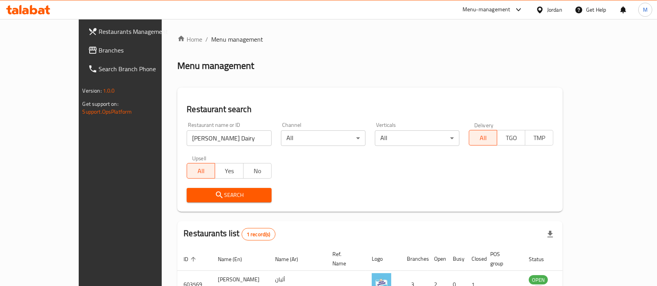
scroll to position [46, 0]
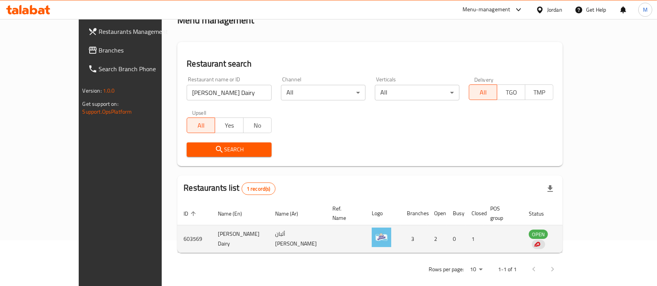
click at [177, 230] on td "603569" at bounding box center [194, 239] width 34 height 28
click at [177, 229] on td "603569" at bounding box center [194, 239] width 34 height 28
copy td "603569"
click at [211, 229] on td "Saeed Al Shami Dairy" at bounding box center [239, 239] width 57 height 28
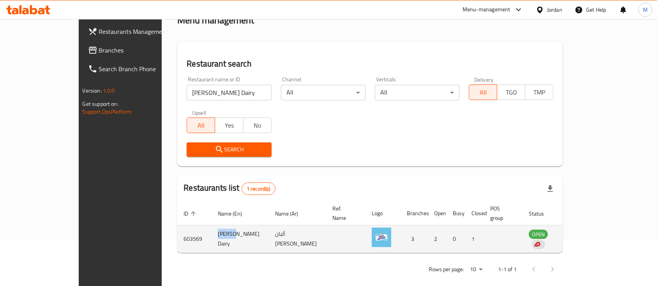
click at [211, 229] on td "Saeed Al Shami Dairy" at bounding box center [239, 239] width 57 height 28
copy td "Saeed Al Shami Dairy"
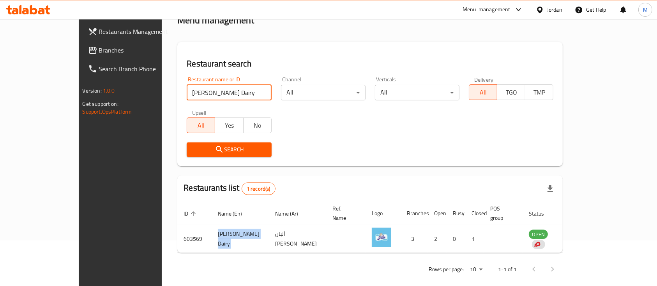
click at [187, 90] on input "Saeed Al Shami Dairy" at bounding box center [229, 93] width 85 height 16
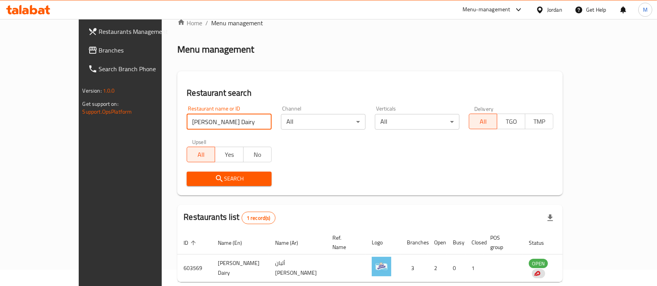
scroll to position [0, 0]
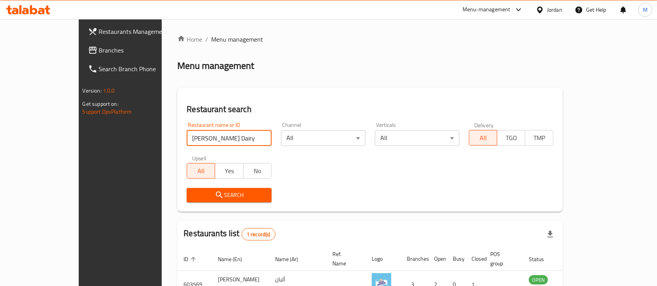
click at [99, 27] on span "Restaurants Management" at bounding box center [140, 31] width 83 height 9
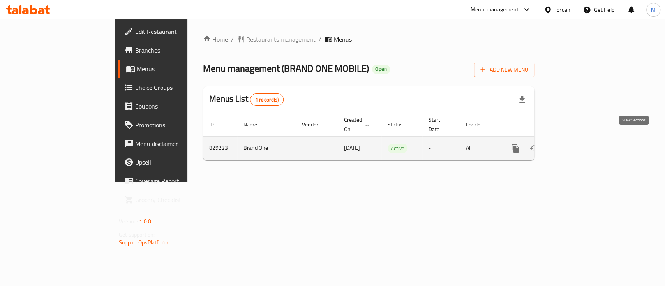
click at [576, 144] on icon "enhanced table" at bounding box center [571, 148] width 9 height 9
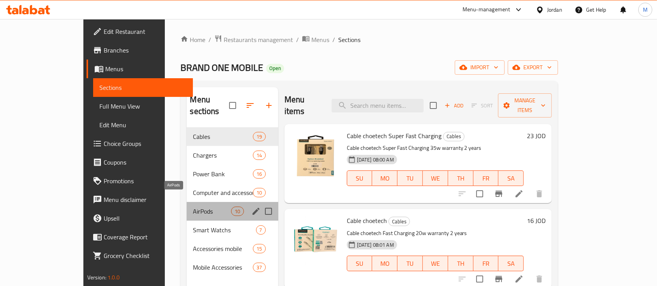
click at [193, 207] on span "AirPods" at bounding box center [212, 211] width 38 height 9
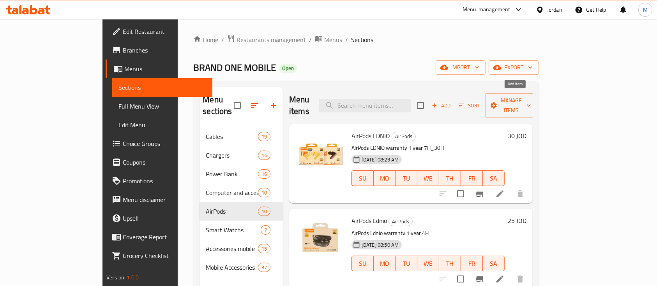
click at [451, 101] on span "Add" at bounding box center [440, 105] width 21 height 9
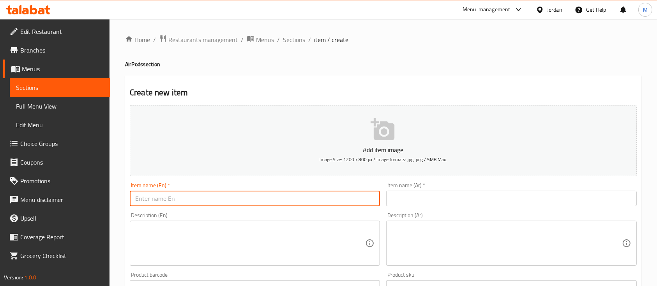
click at [269, 197] on input "text" at bounding box center [255, 199] width 250 height 16
paste input "airPods"
click at [139, 203] on input "airPods" at bounding box center [255, 199] width 250 height 16
click at [227, 203] on input "AirPods" at bounding box center [255, 199] width 250 height 16
type input "AirPods"
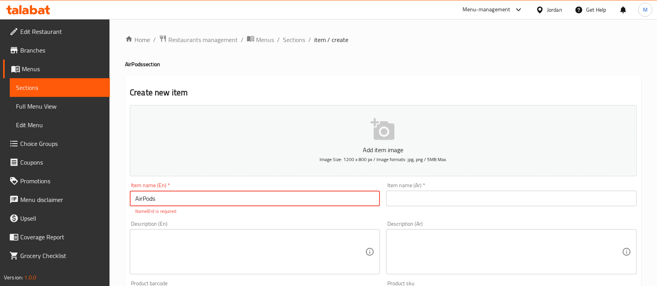
click at [409, 200] on input "text" at bounding box center [511, 199] width 250 height 16
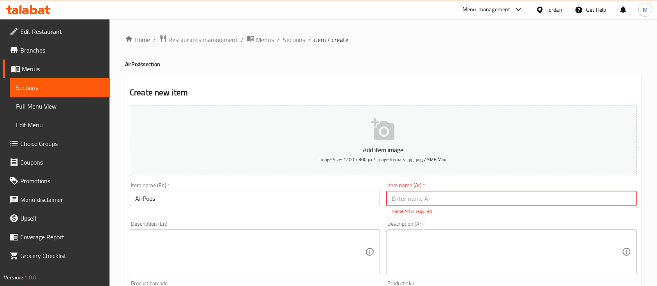
paste input "سماعات ايربودز"
type input "سماعات ايربودز"
click at [340, 252] on textarea at bounding box center [250, 252] width 230 height 37
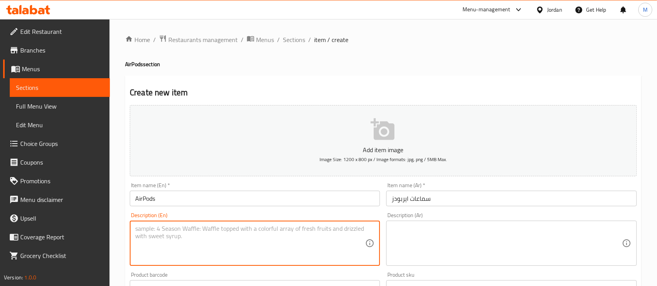
click at [464, 226] on textarea at bounding box center [506, 243] width 230 height 37
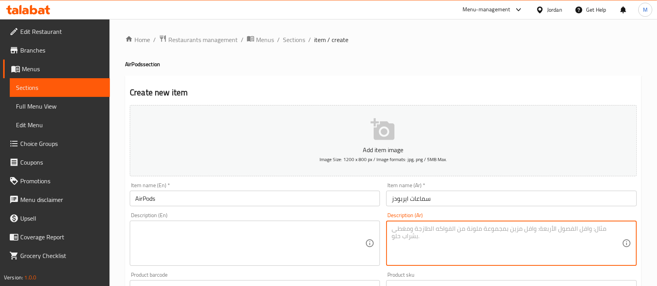
paste textarea "يو إس بي-سي"
type textarea "يو إس بي-سي"
click at [216, 222] on div "Description (En)" at bounding box center [255, 243] width 250 height 45
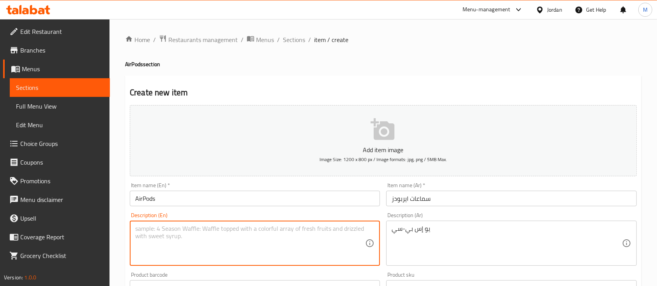
paste textarea "USB-C"
type textarea "USB-C"
click at [284, 180] on div "Item name (En)   * AirPods Item name (En) *" at bounding box center [255, 195] width 256 height 30
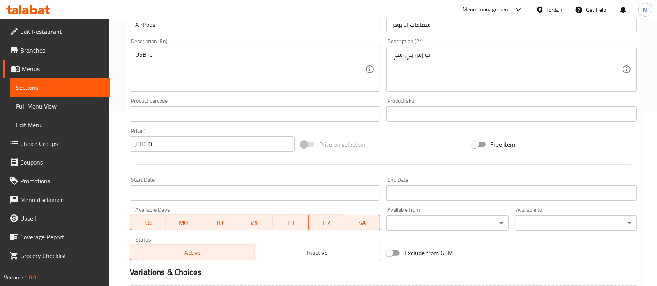
scroll to position [208, 0]
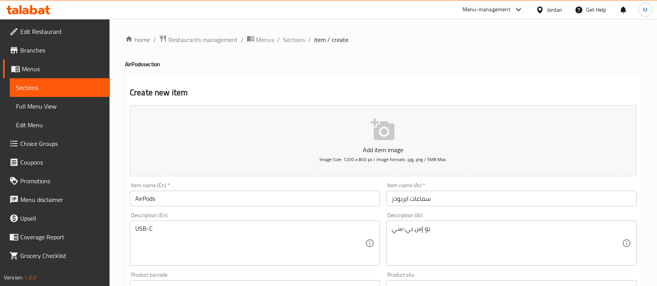
scroll to position [208, 0]
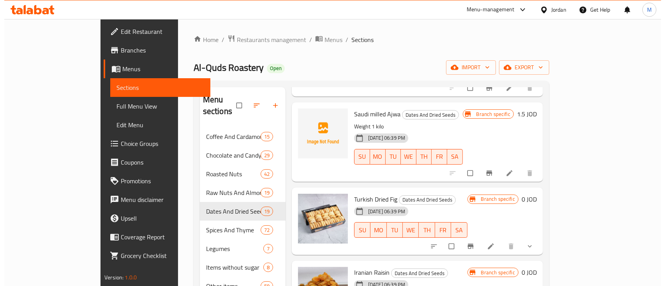
scroll to position [467, 0]
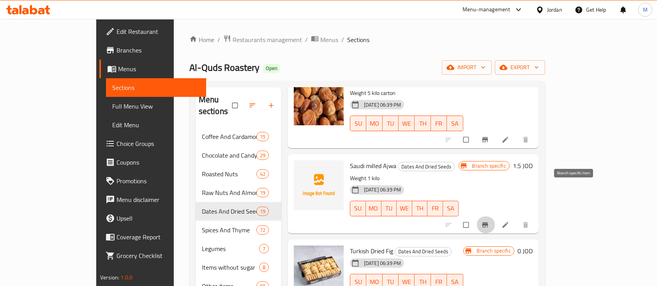
click at [488, 222] on icon "Branch-specific-item" at bounding box center [485, 224] width 6 height 5
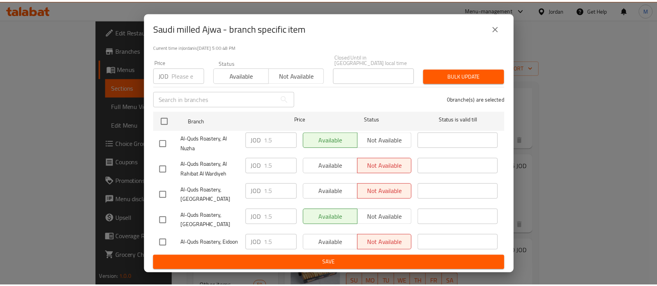
scroll to position [60, 0]
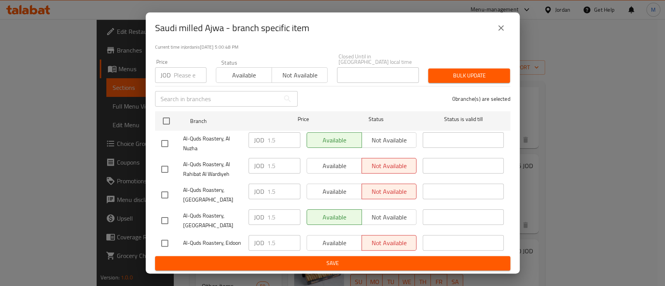
click at [498, 27] on icon "close" at bounding box center [500, 27] width 9 height 9
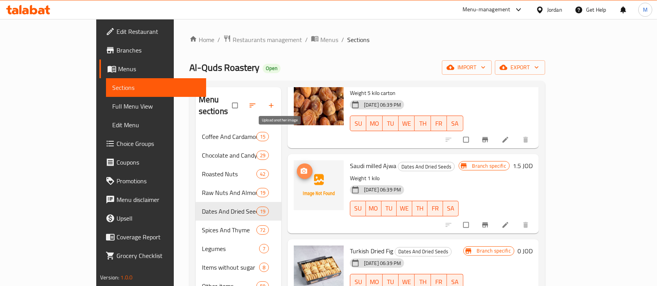
click at [297, 167] on span "upload picture" at bounding box center [305, 171] width 16 height 8
click at [297, 164] on button "upload picture" at bounding box center [305, 172] width 16 height 16
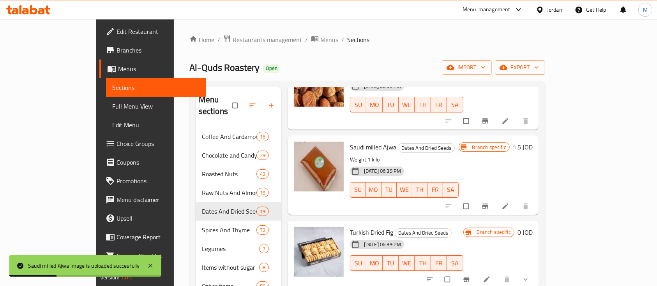
scroll to position [467, 0]
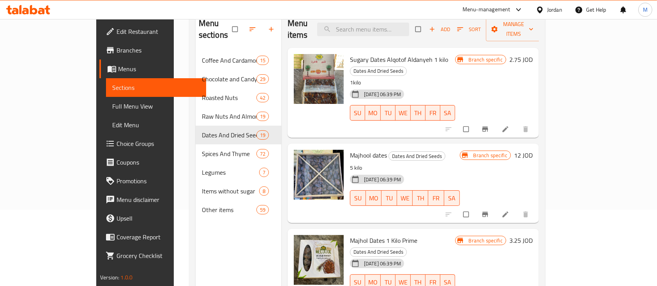
scroll to position [57, 0]
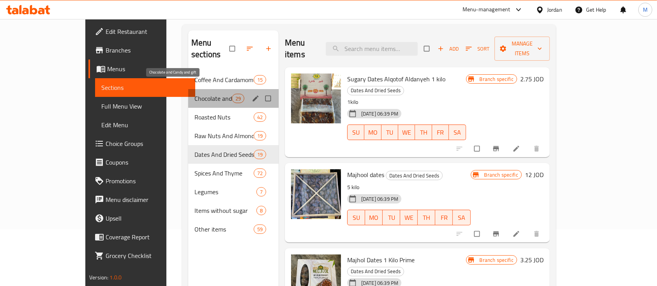
click at [194, 94] on span "Chocolate and Candy and gift" at bounding box center [212, 98] width 37 height 9
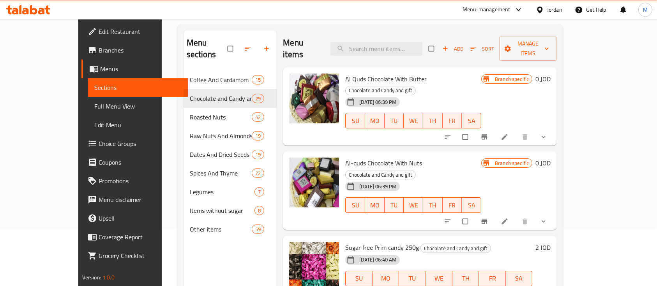
scroll to position [52, 0]
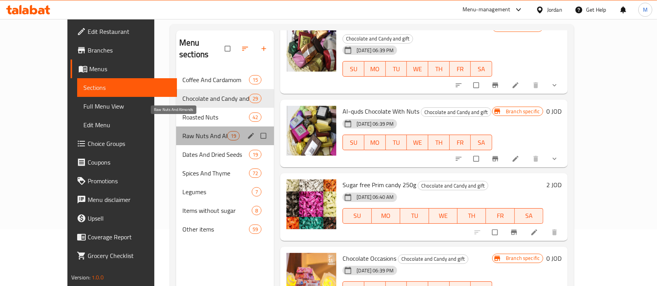
click at [186, 131] on span "Raw Nuts And Almonds" at bounding box center [204, 135] width 45 height 9
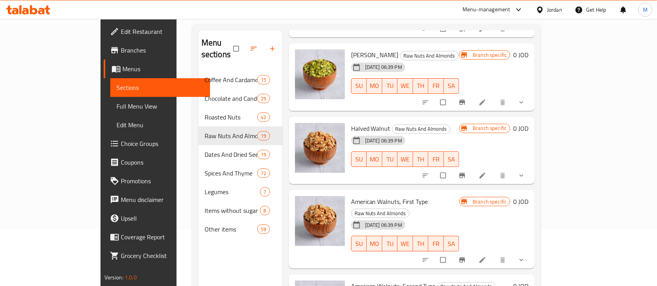
scroll to position [109, 0]
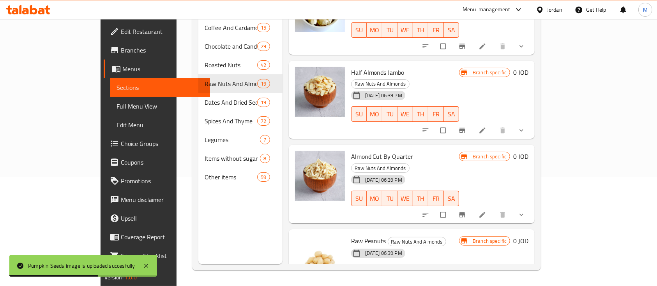
scroll to position [361, 0]
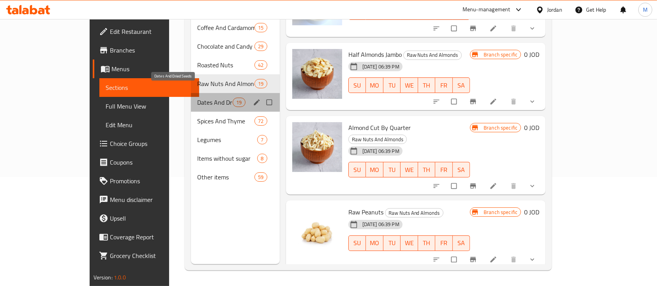
click at [197, 98] on span "Dates And Dried Seeds" at bounding box center [214, 102] width 35 height 9
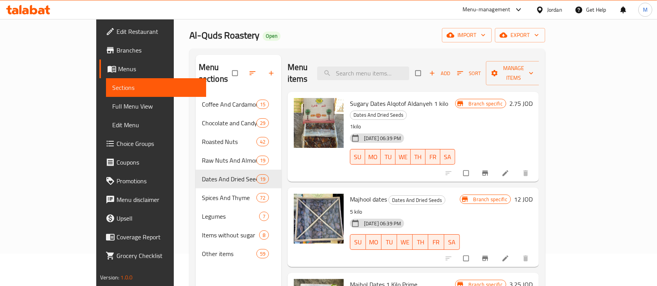
scroll to position [5, 0]
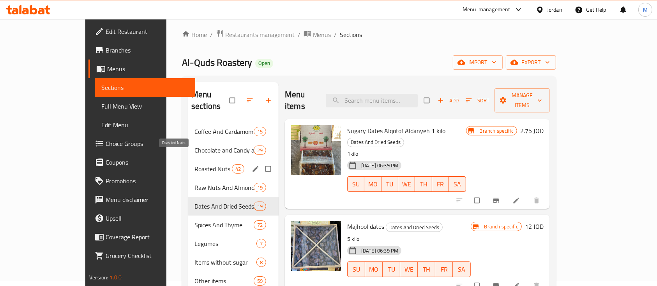
click at [194, 164] on span "Roasted Nuts" at bounding box center [212, 168] width 37 height 9
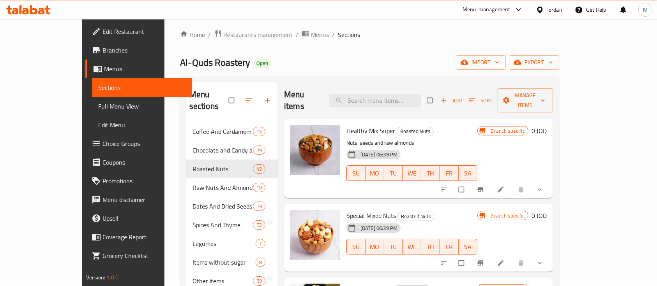
scroll to position [52, 0]
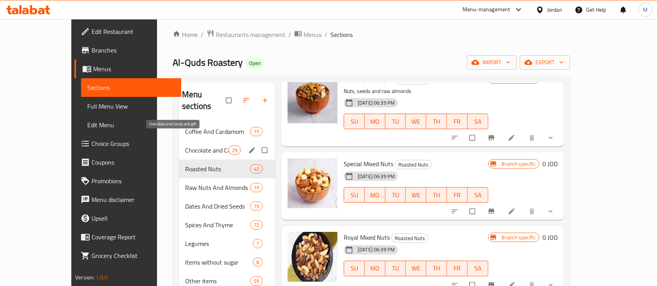
click at [185, 146] on span "Chocolate and Candy and gift" at bounding box center [206, 150] width 43 height 9
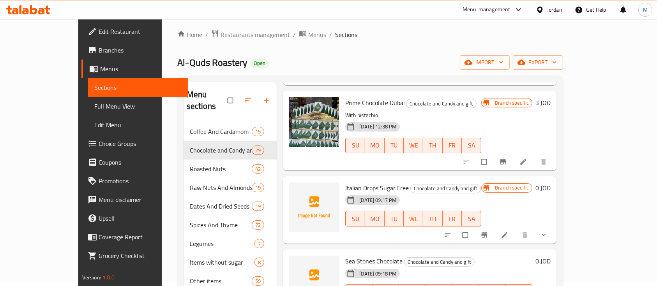
scroll to position [1610, 0]
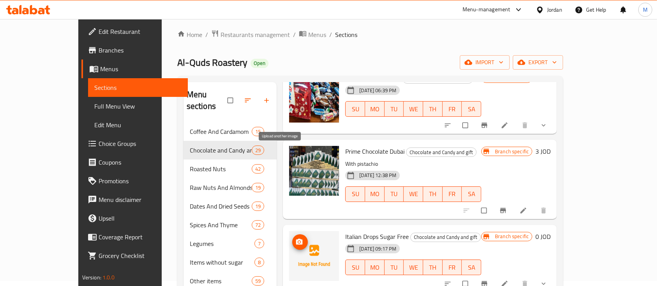
click at [295, 238] on icon "upload picture" at bounding box center [299, 242] width 8 height 8
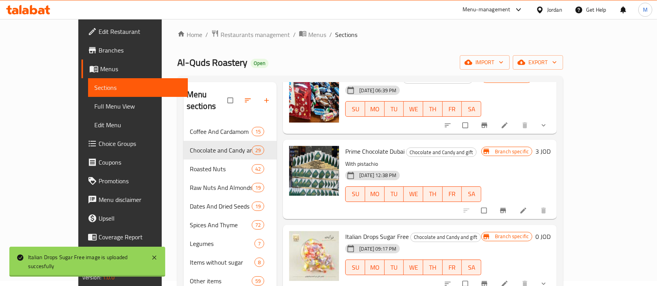
scroll to position [1661, 0]
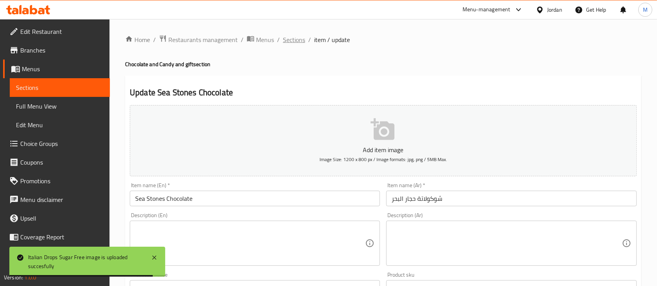
click at [299, 42] on span "Sections" at bounding box center [294, 39] width 22 height 9
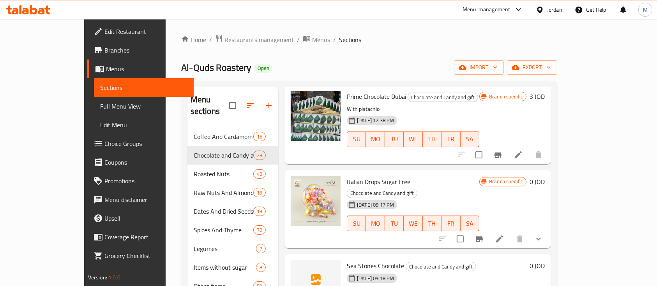
scroll to position [1661, 0]
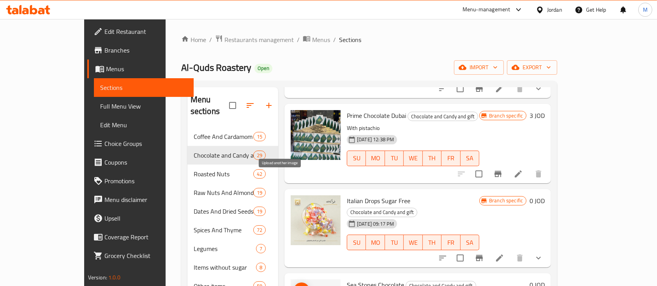
click at [298, 286] on icon "upload picture" at bounding box center [302, 290] width 8 height 7
click at [349, 279] on span "Sea Stones Chocolate" at bounding box center [375, 285] width 57 height 12
drag, startPoint x: 326, startPoint y: 174, endPoint x: 387, endPoint y: 176, distance: 60.4
click at [387, 280] on h6 "Sea Stones Chocolate Chocolate and Candy and gift" at bounding box center [437, 285] width 180 height 11
copy h6 "Sea Stones Chocolate"
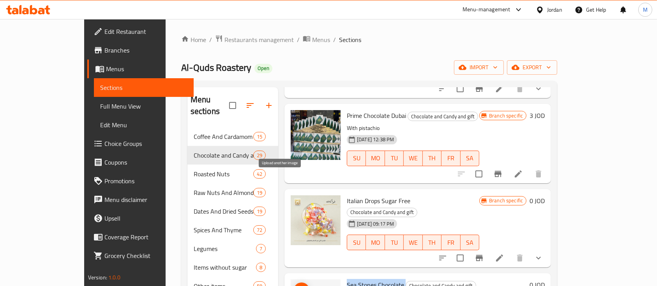
click at [294, 286] on span "upload picture" at bounding box center [302, 290] width 16 height 9
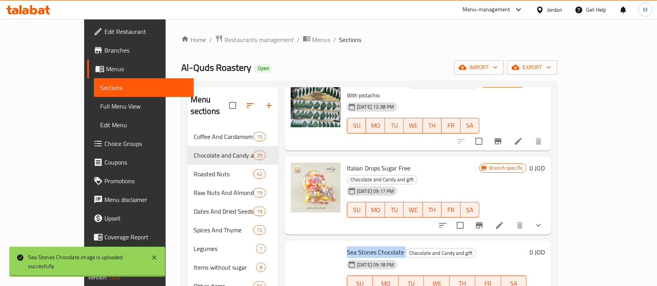
scroll to position [1714, 0]
